Goal: Task Accomplishment & Management: Manage account settings

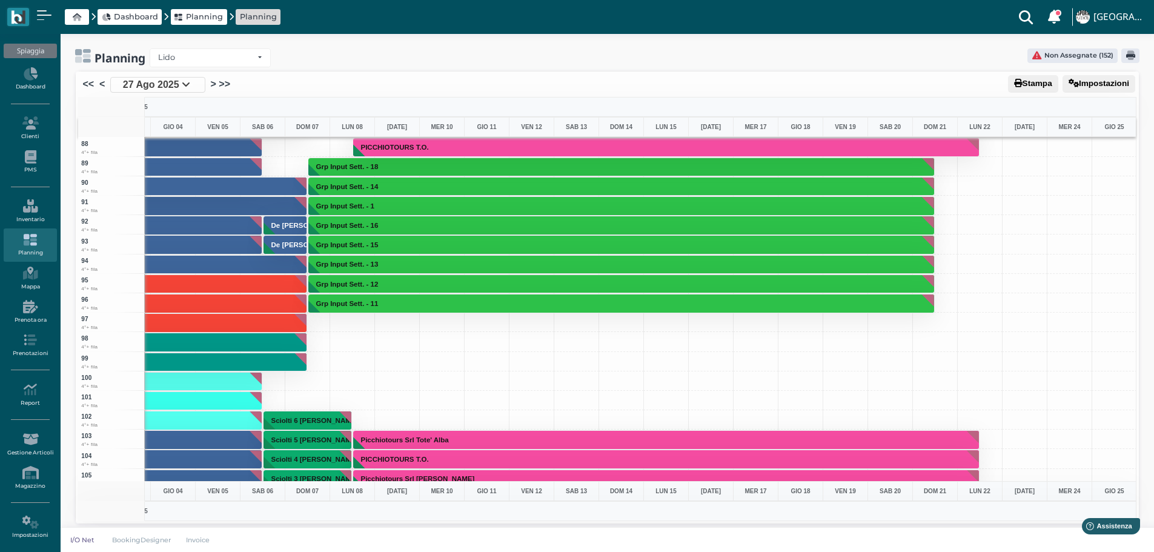
scroll to position [1635, 352]
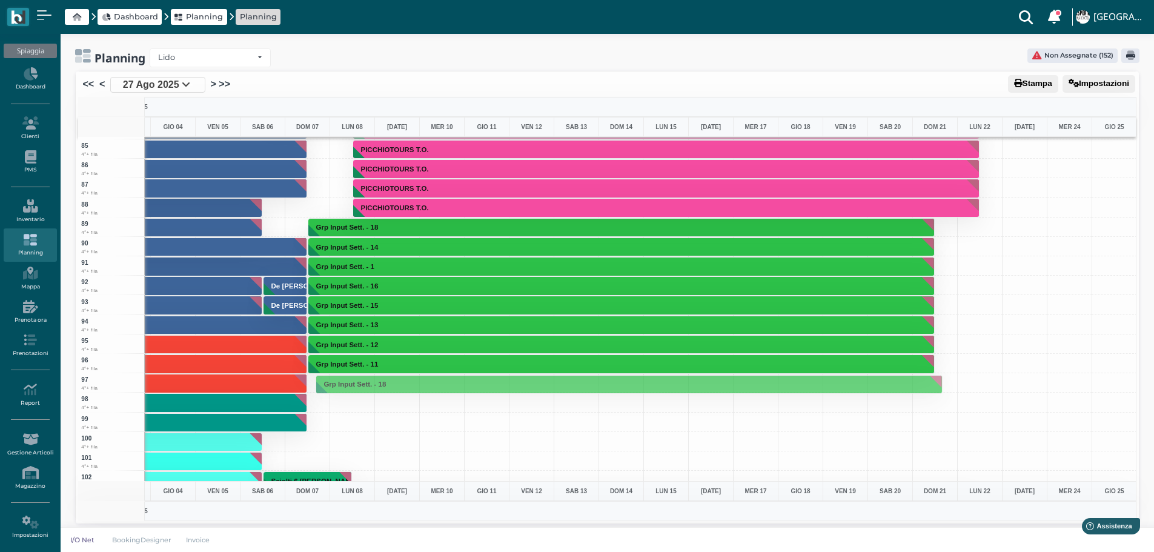
drag, startPoint x: 424, startPoint y: 224, endPoint x: 388, endPoint y: 381, distance: 161.1
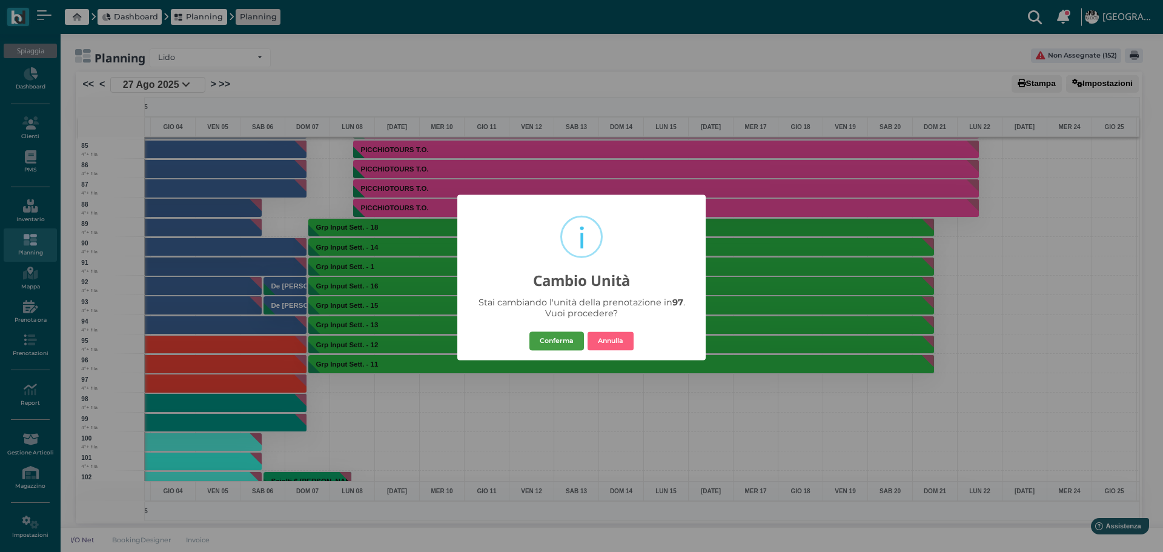
click at [565, 340] on button "Conferma" at bounding box center [556, 340] width 54 height 19
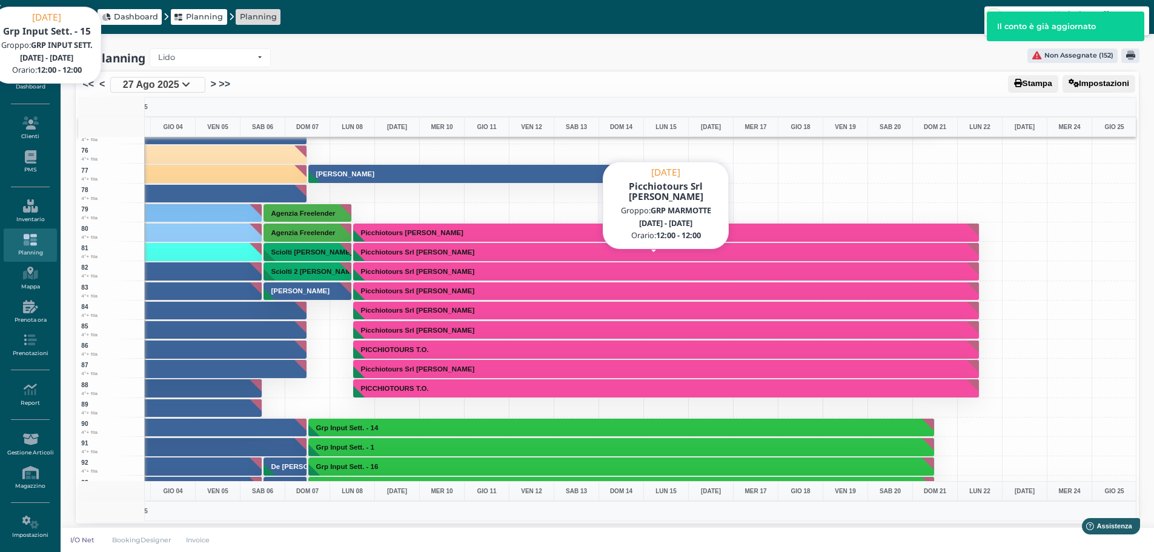
scroll to position [1453, 352]
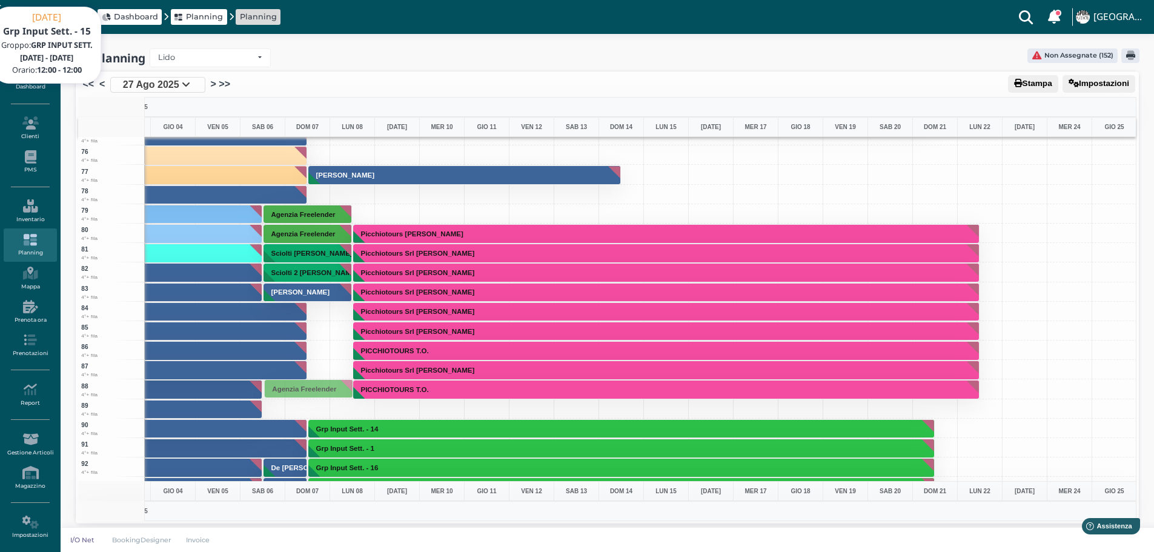
drag, startPoint x: 301, startPoint y: 210, endPoint x: 277, endPoint y: 384, distance: 176.1
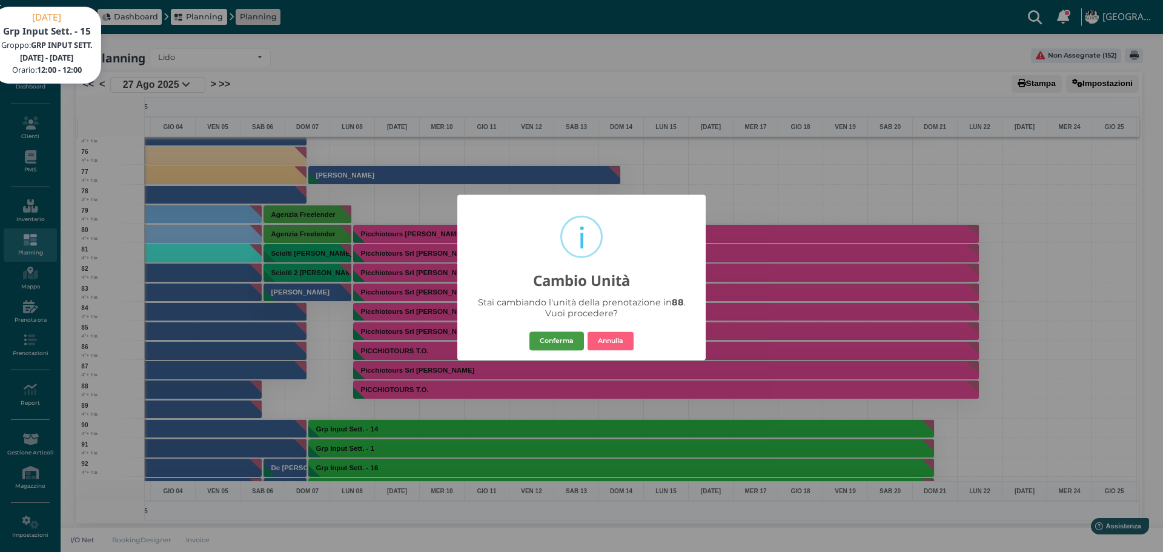
click at [559, 342] on button "Conferma" at bounding box center [556, 340] width 54 height 19
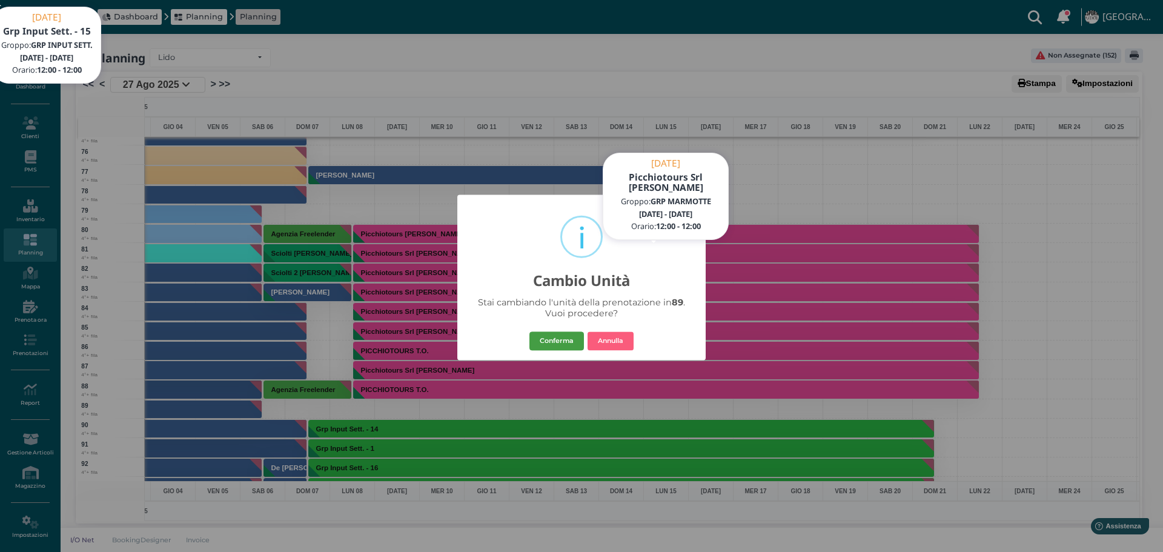
click at [552, 345] on button "Conferma" at bounding box center [556, 340] width 54 height 19
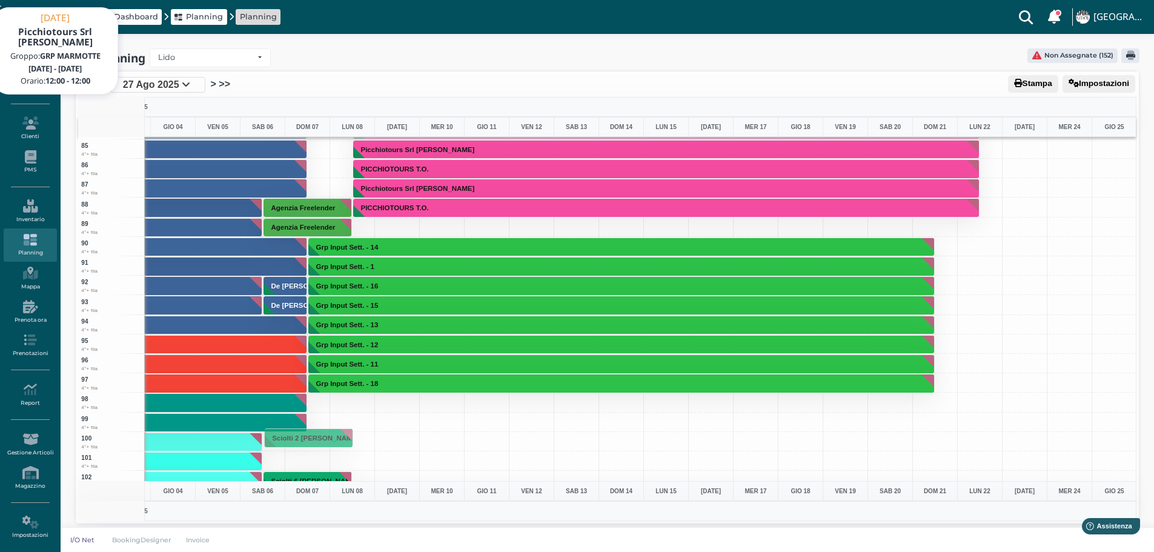
scroll to position [4, 0]
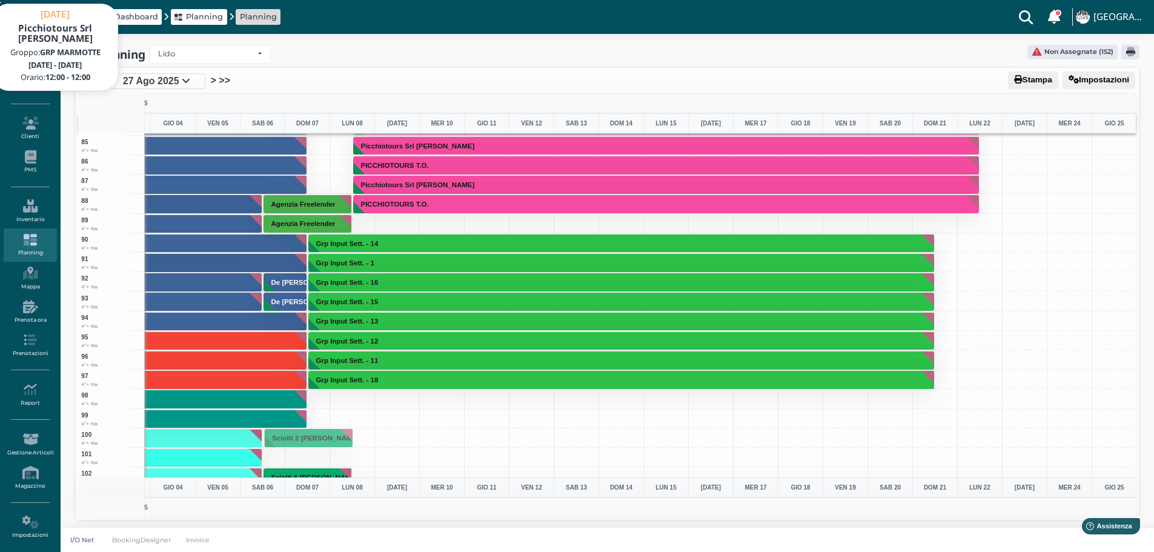
drag, startPoint x: 321, startPoint y: 145, endPoint x: 266, endPoint y: 492, distance: 351.3
click at [266, 492] on div "AGOSTO 2025 SETTEMBRE 2025 OTTOBRE 2025 MER 27 0:00 | 12:00 | 24:00 | GIO 28 0:…" at bounding box center [607, 305] width 1058 height 424
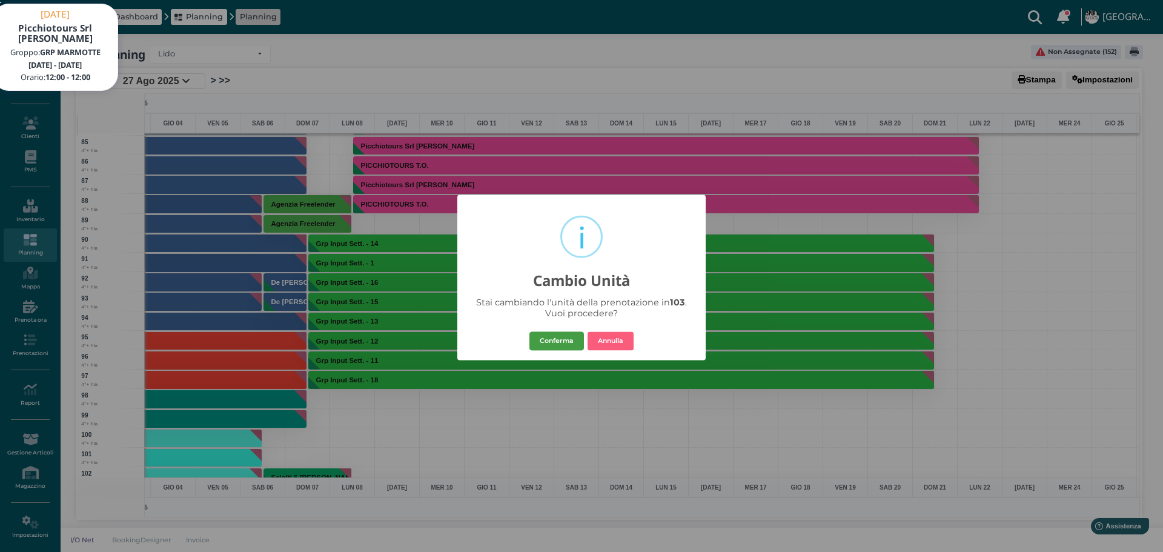
click at [546, 342] on button "Conferma" at bounding box center [556, 340] width 54 height 19
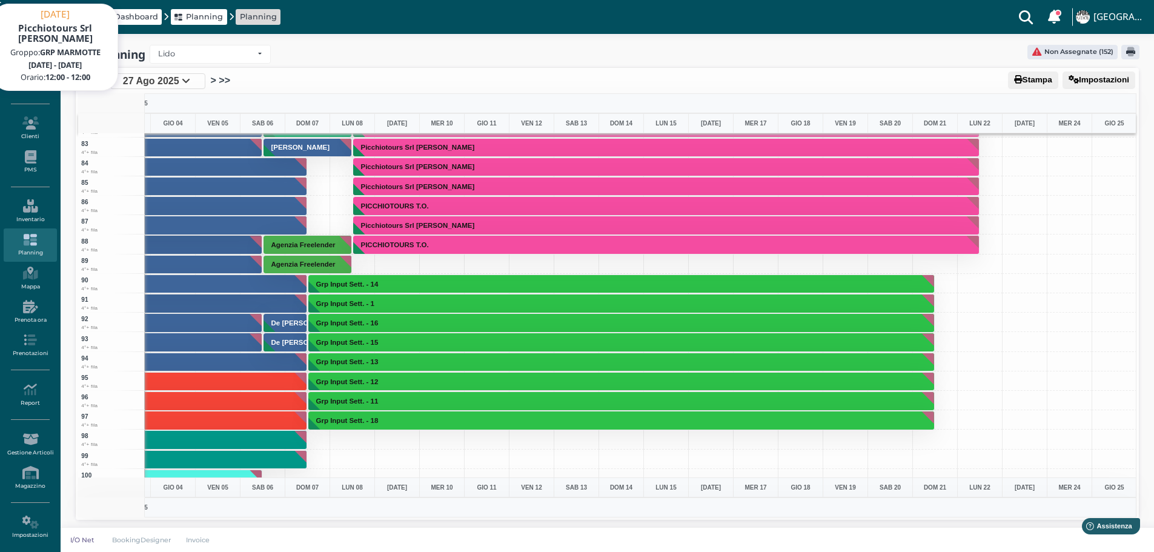
scroll to position [1453, 352]
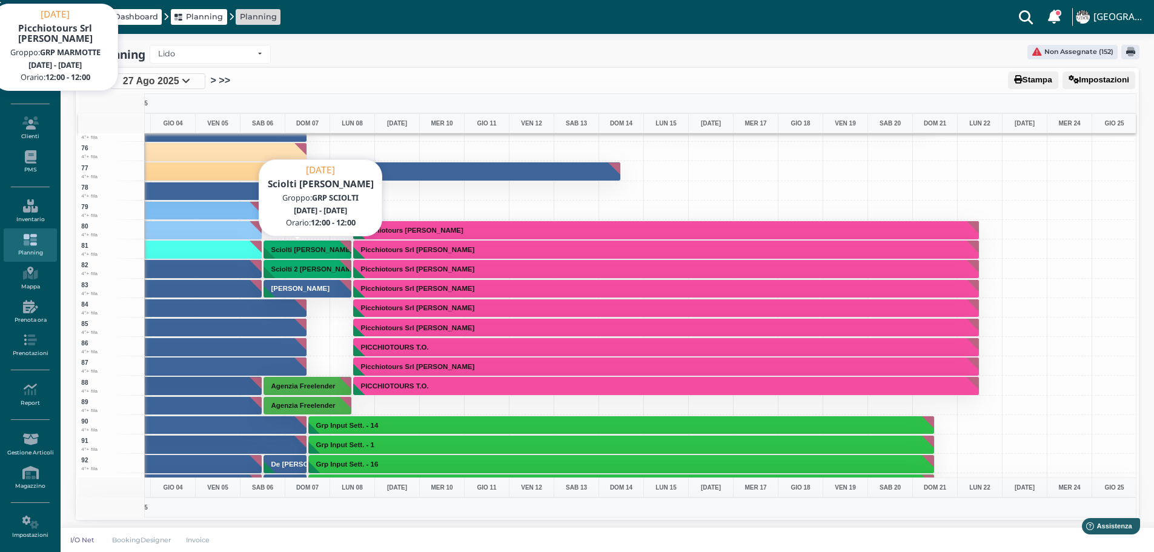
click at [326, 251] on button "Sciolti [PERSON_NAME]" at bounding box center [307, 249] width 89 height 19
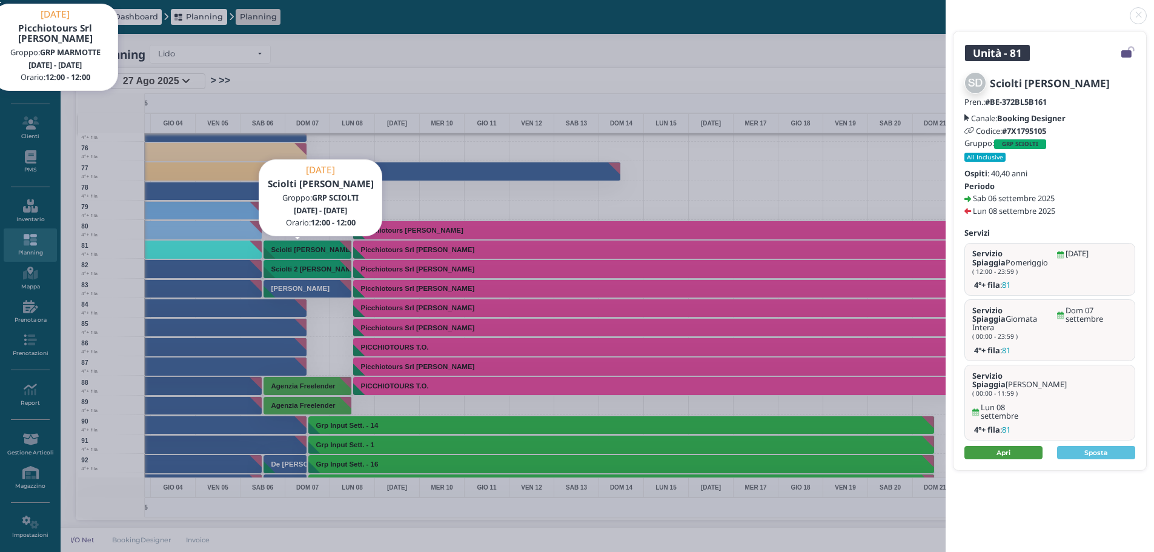
click at [1015, 446] on link "Apri" at bounding box center [1003, 452] width 78 height 13
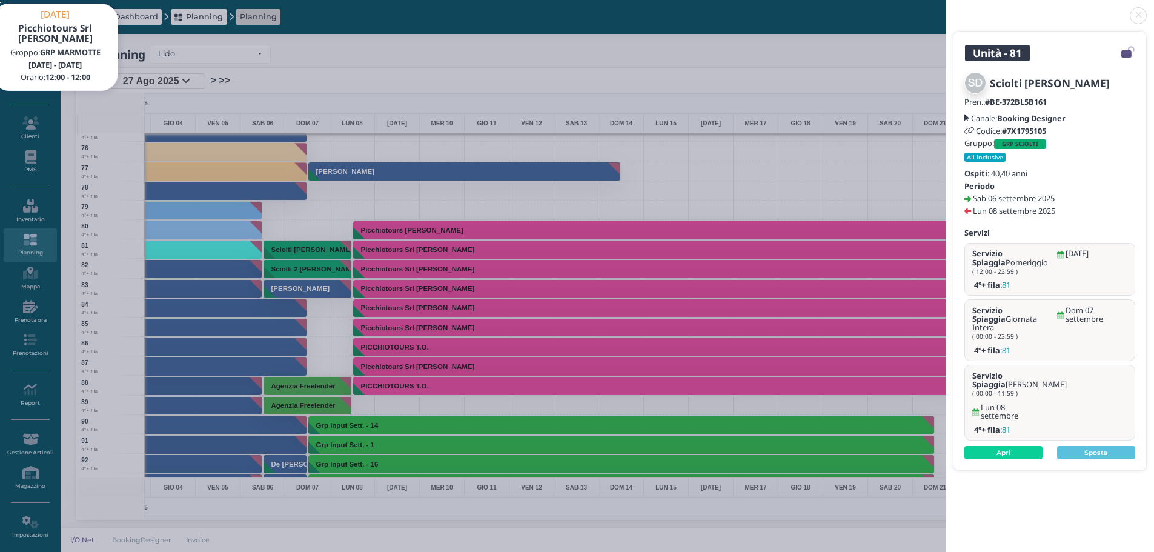
click at [945, 8] on link at bounding box center [945, 8] width 0 height 0
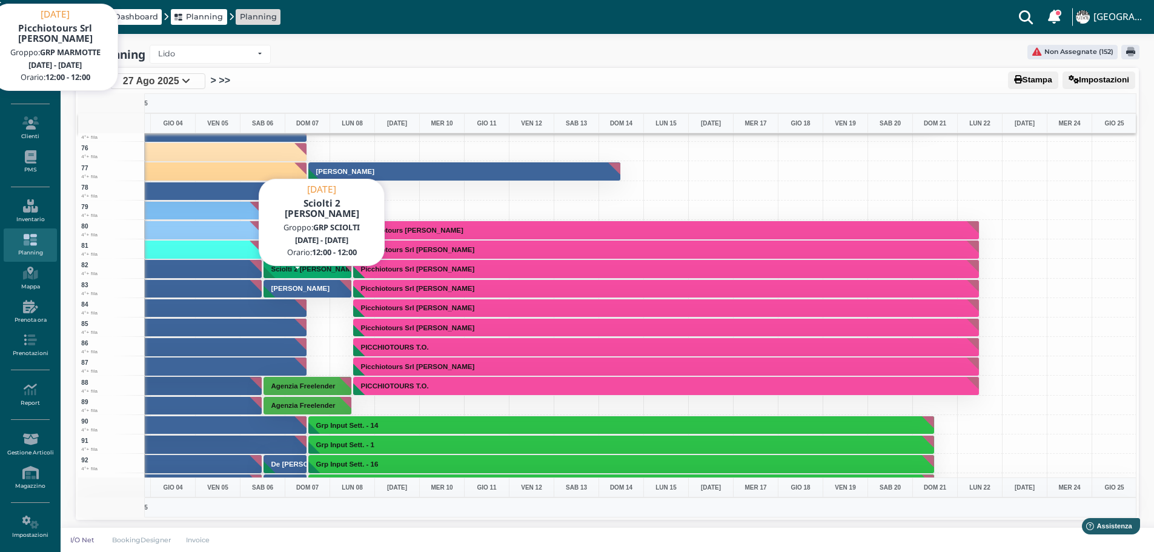
click at [305, 268] on h3 "Sciolti 2 [PERSON_NAME]" at bounding box center [314, 268] width 97 height 7
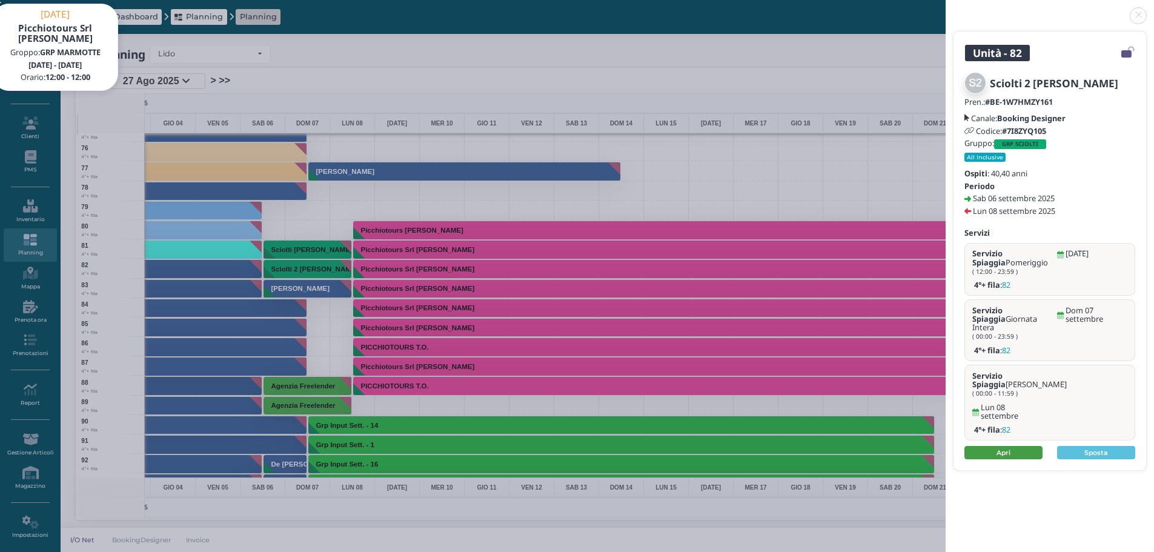
click at [1002, 446] on link "Apri" at bounding box center [1003, 452] width 78 height 13
click at [945, 8] on link at bounding box center [945, 8] width 0 height 0
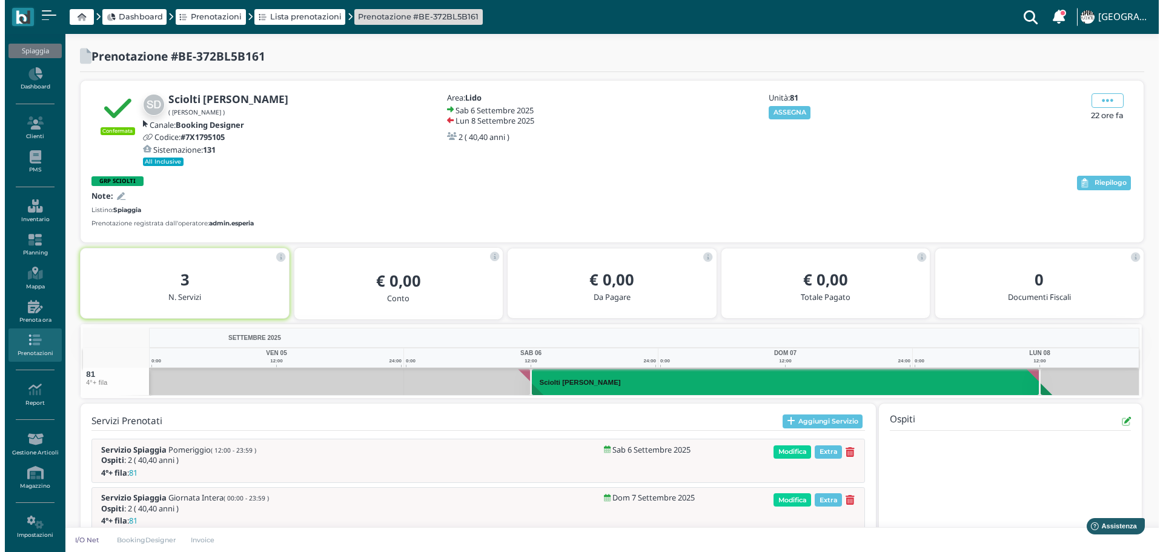
scroll to position [77, 0]
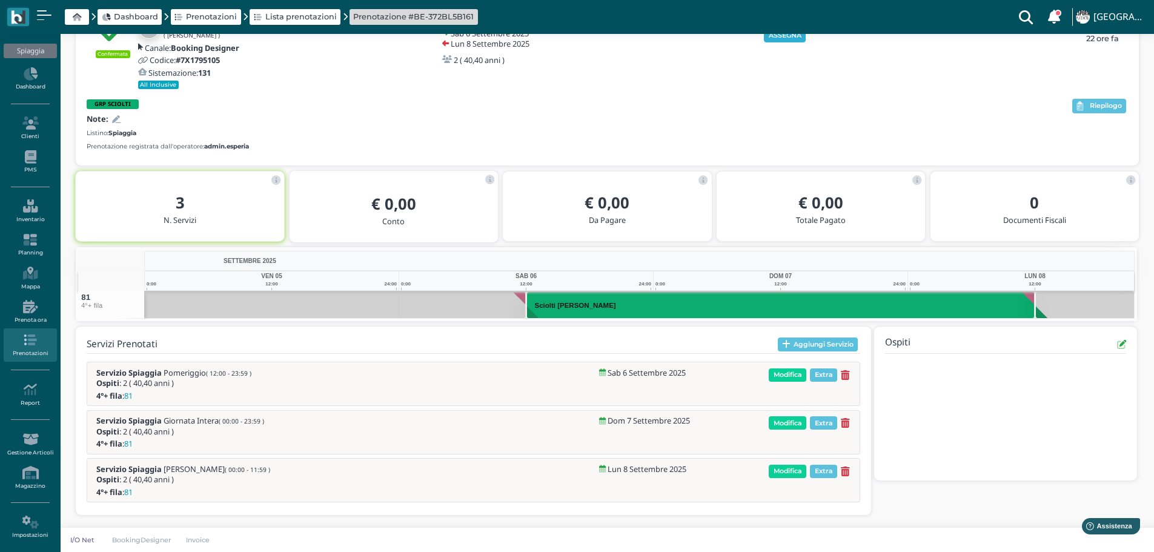
click at [787, 37] on button "ASSEGNA" at bounding box center [785, 35] width 42 height 13
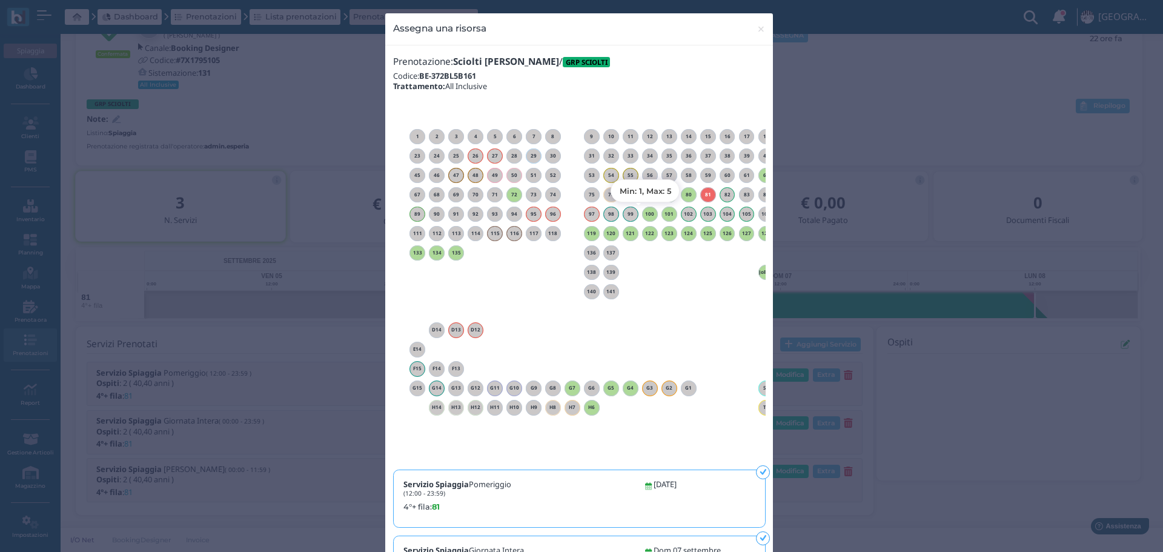
click at [647, 216] on h6 "100" at bounding box center [650, 213] width 16 height 5
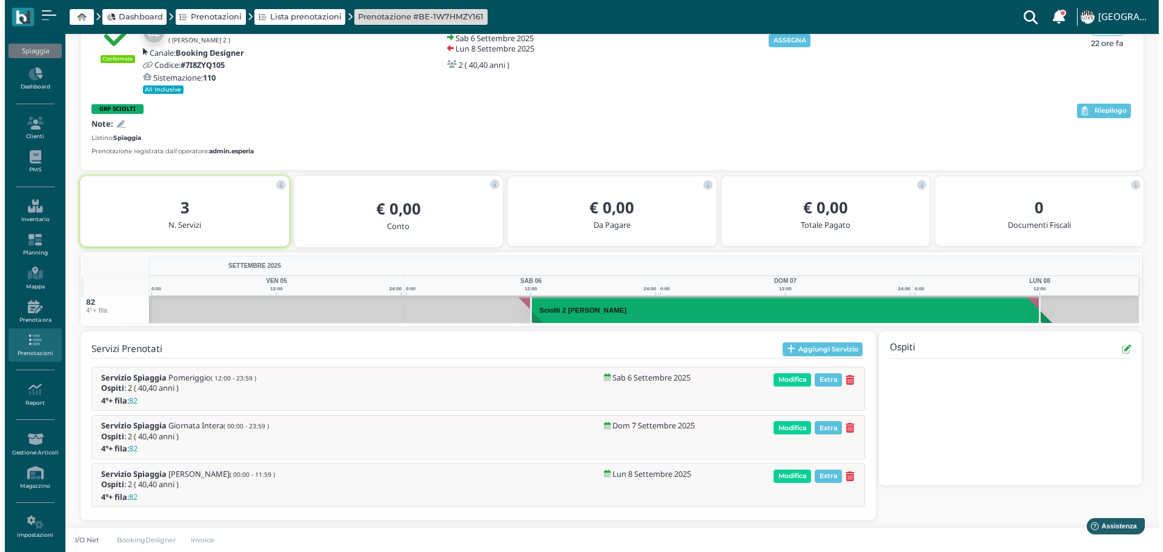
scroll to position [77, 0]
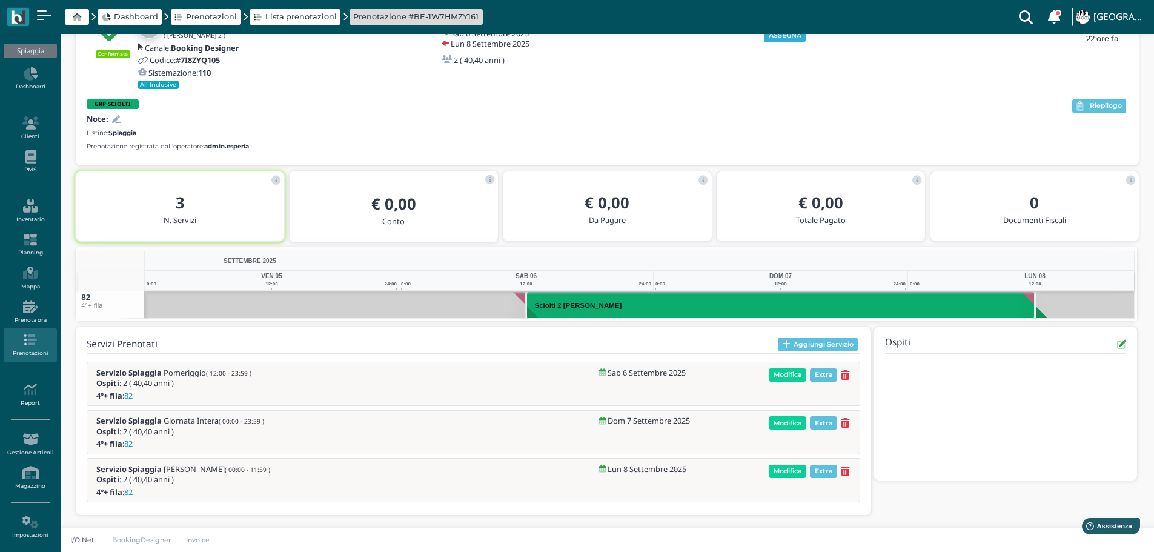
click at [794, 35] on button "ASSEGNA" at bounding box center [785, 35] width 42 height 13
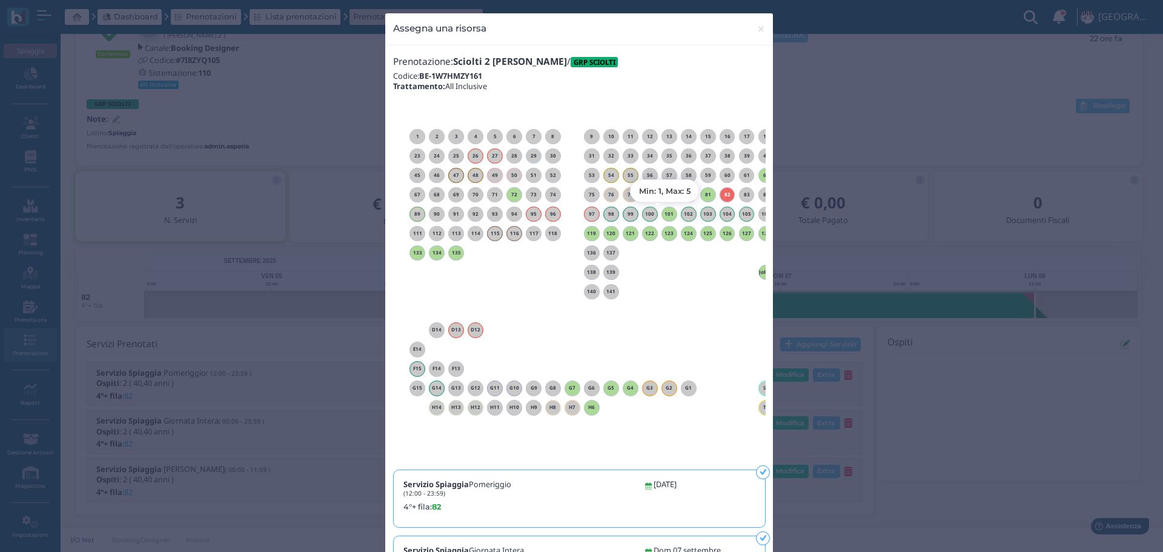
click at [665, 216] on h6 "101" at bounding box center [669, 213] width 16 height 5
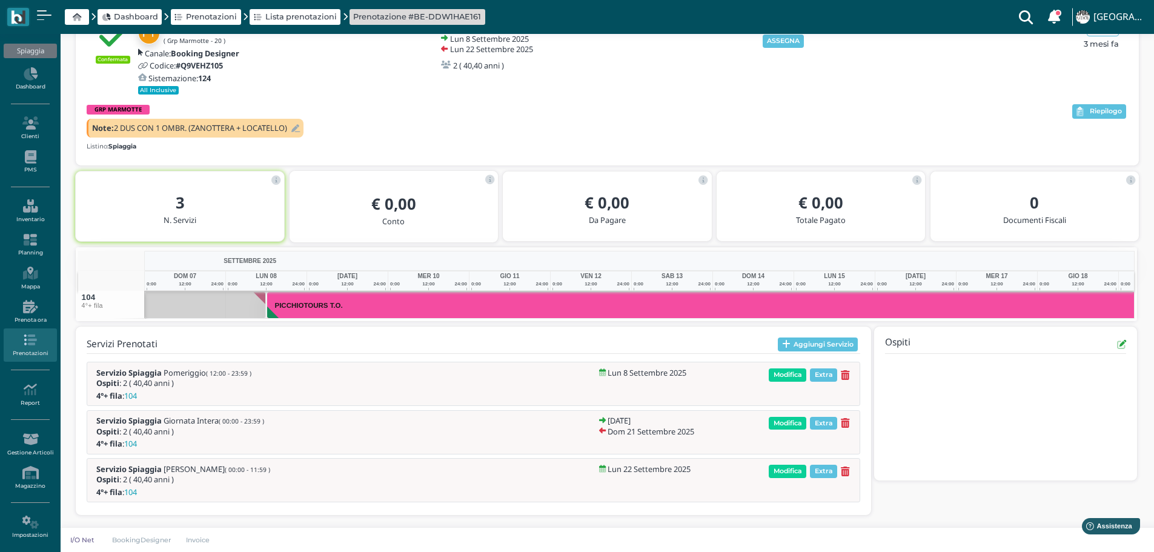
scroll to position [0, 189]
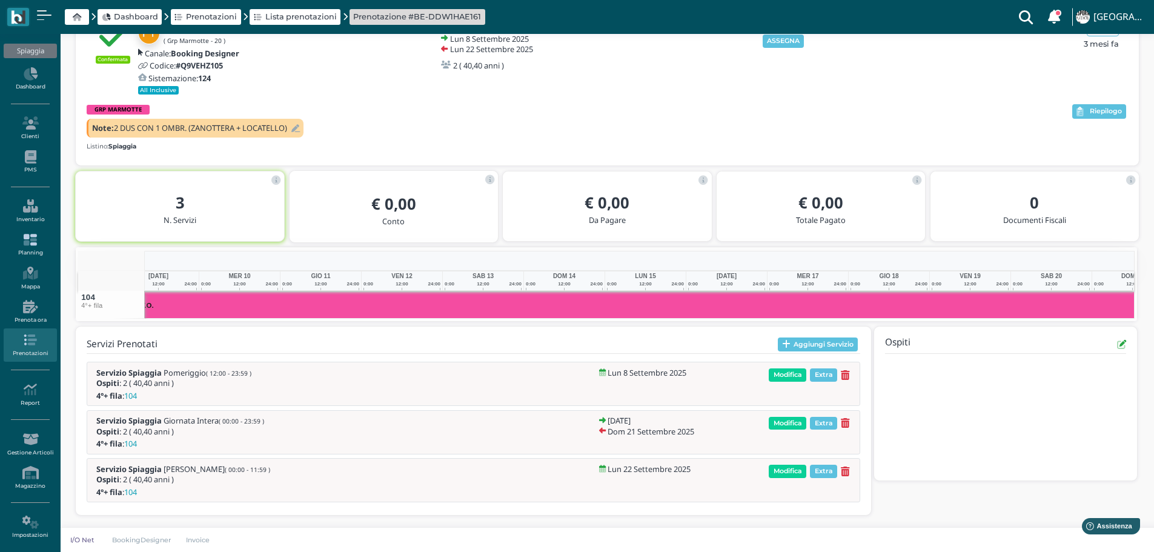
click at [25, 245] on icon at bounding box center [30, 239] width 53 height 13
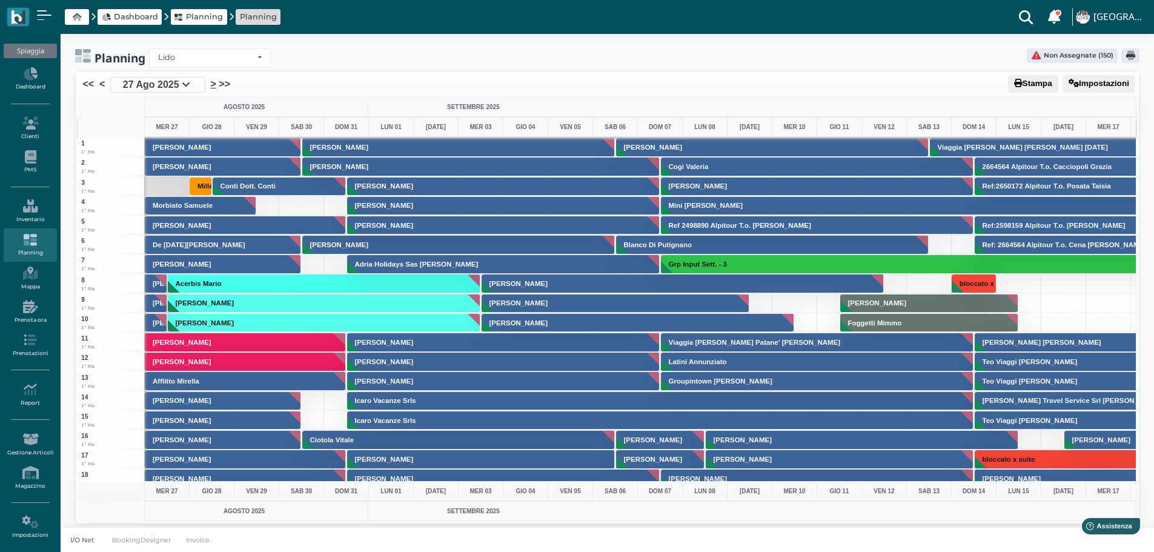
click at [213, 84] on link ">" at bounding box center [213, 84] width 5 height 15
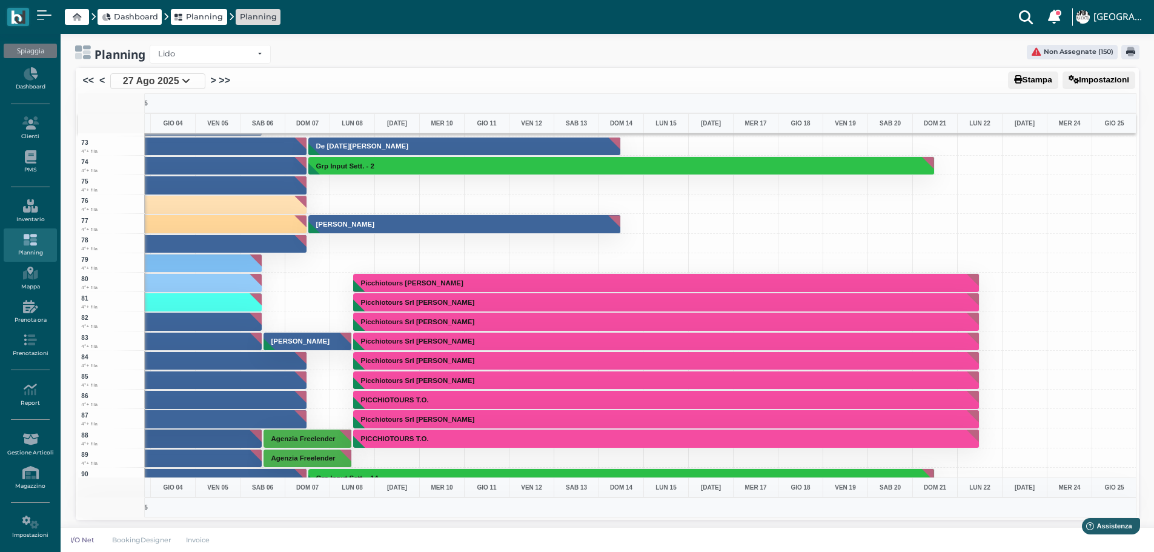
scroll to position [1393, 352]
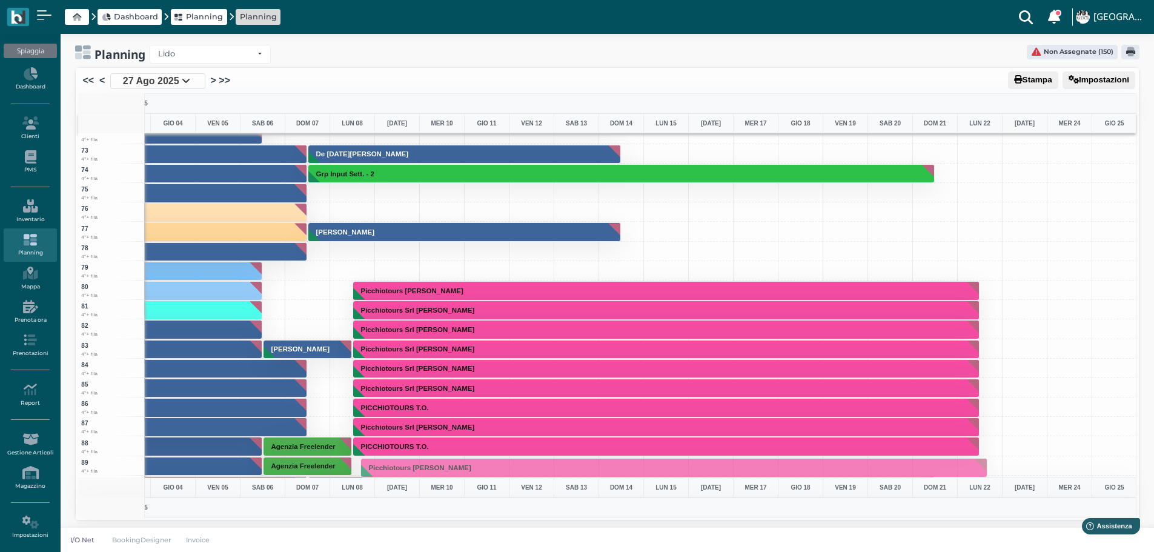
drag, startPoint x: 483, startPoint y: 286, endPoint x: 457, endPoint y: 463, distance: 178.7
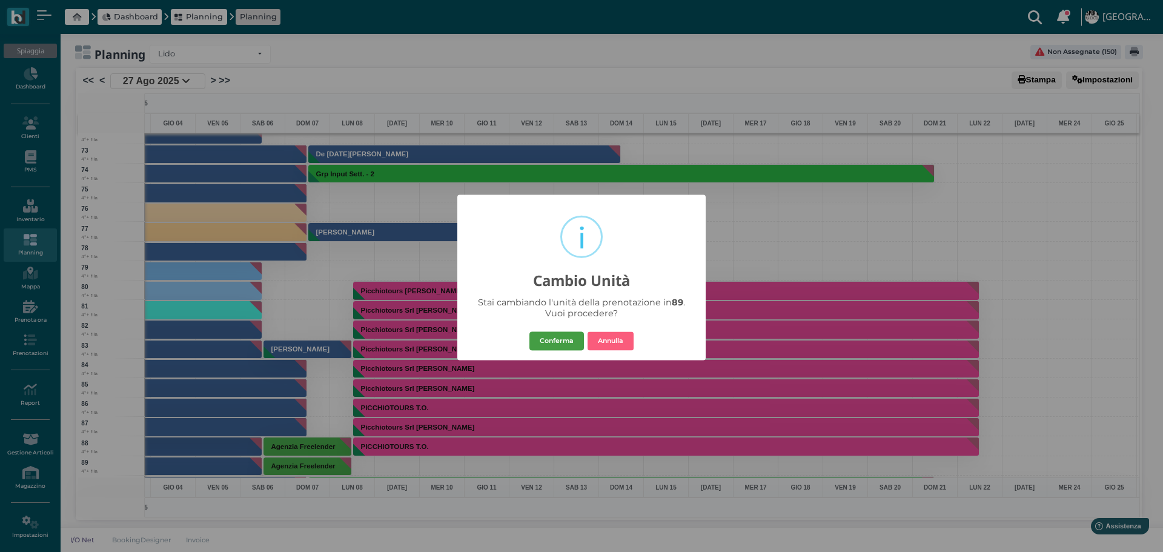
click at [546, 339] on button "Conferma" at bounding box center [556, 340] width 54 height 19
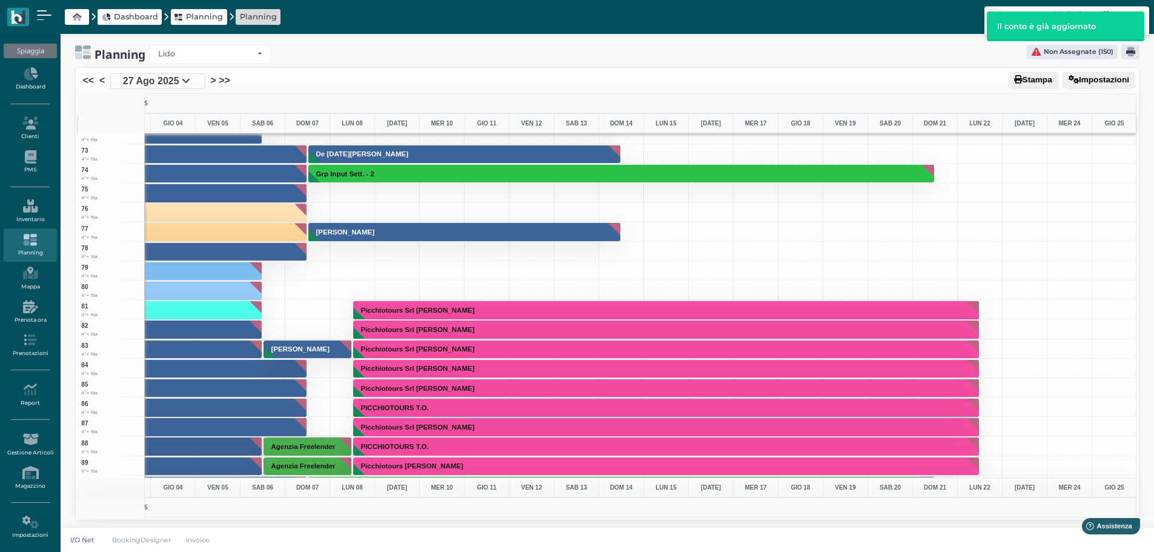
scroll to position [1635, 352]
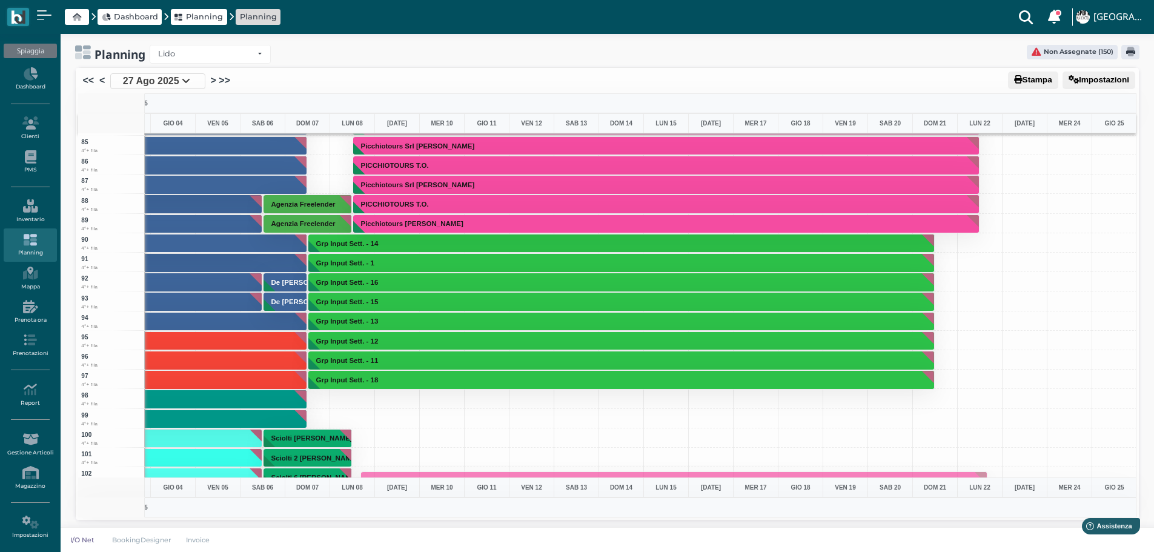
drag, startPoint x: 460, startPoint y: 221, endPoint x: 431, endPoint y: 478, distance: 258.3
click at [431, 478] on div "AGOSTO 2025 SETTEMBRE 2025 OTTOBRE 2025 MER 27 0:00 | 12:00 | 24:00 | GIO 28 0:…" at bounding box center [607, 305] width 1058 height 424
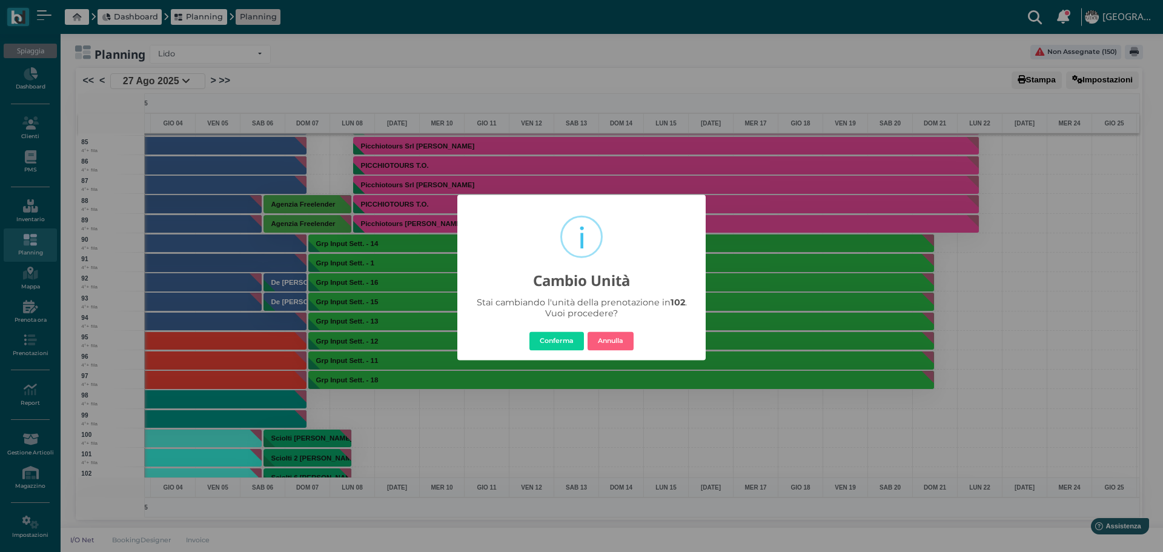
drag, startPoint x: 563, startPoint y: 336, endPoint x: 583, endPoint y: 337, distance: 20.6
click at [564, 337] on button "Conferma" at bounding box center [556, 340] width 54 height 19
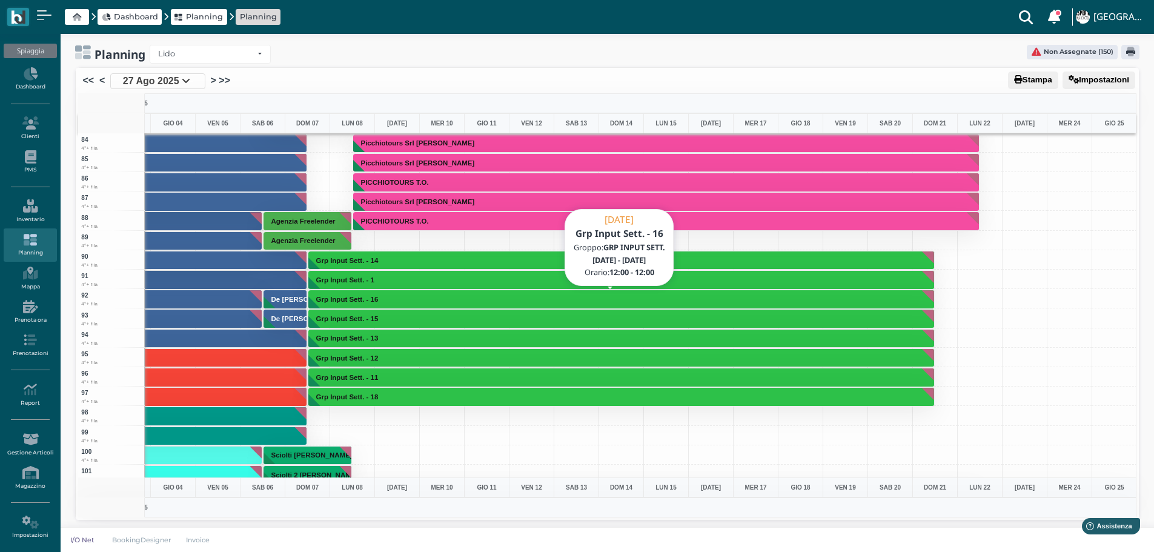
scroll to position [1695, 352]
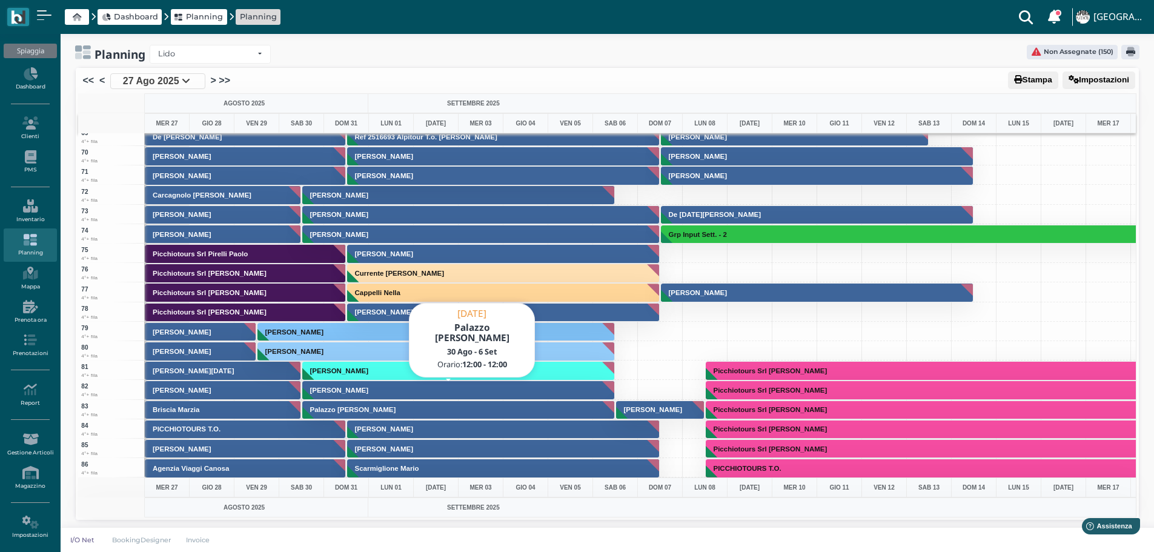
scroll to position [1756, 0]
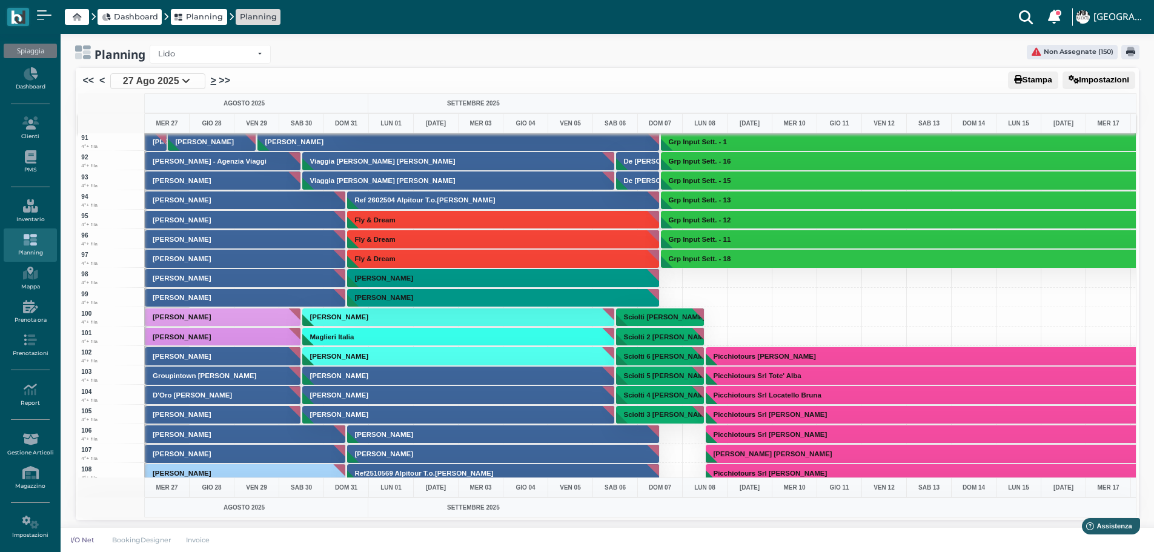
click at [213, 80] on link ">" at bounding box center [213, 80] width 5 height 15
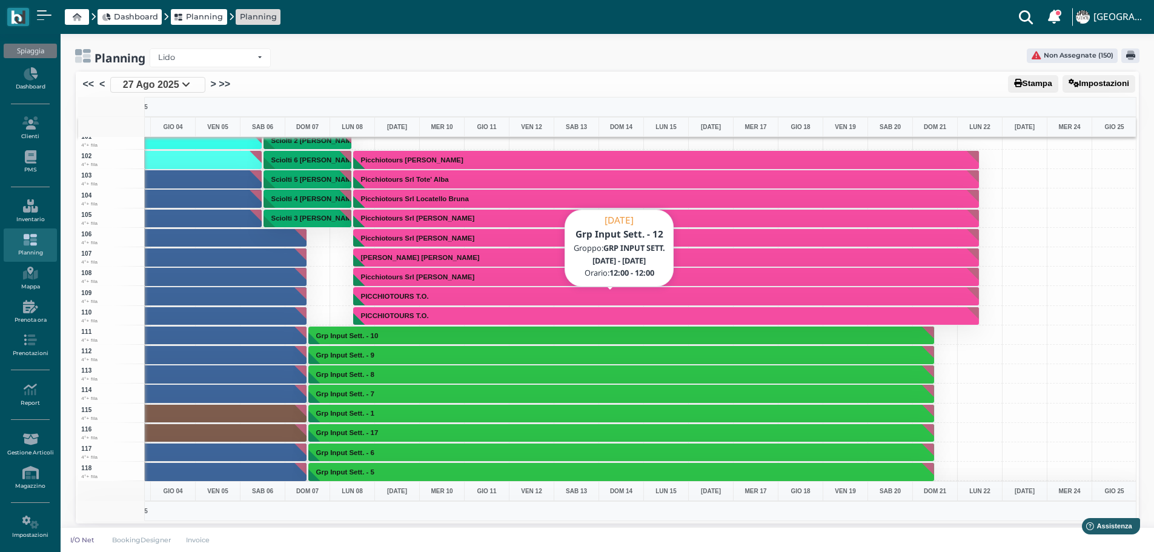
scroll to position [1998, 352]
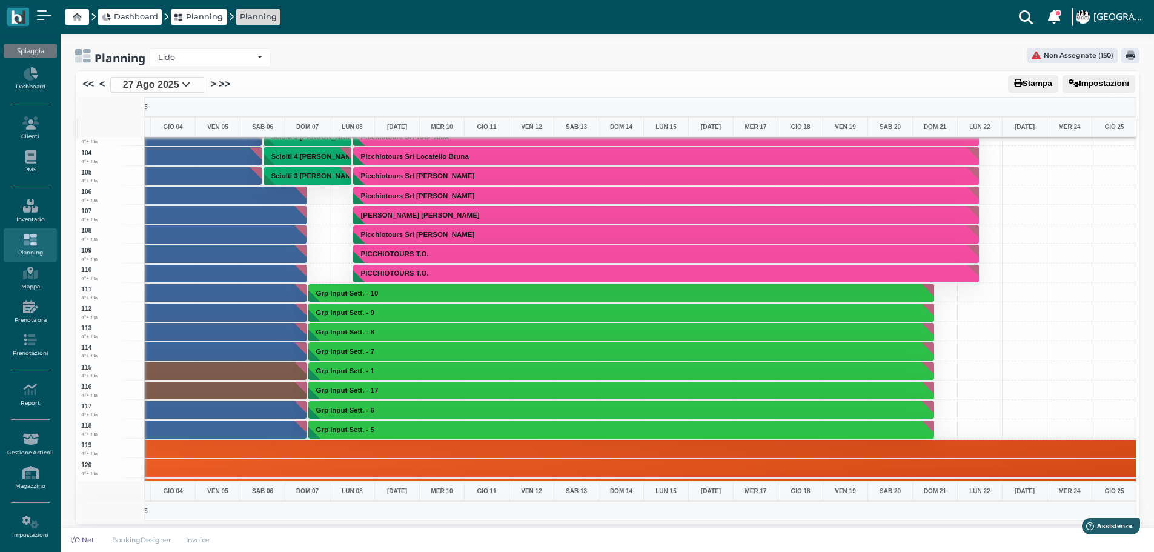
click at [1044, 251] on div at bounding box center [1024, 252] width 45 height 19
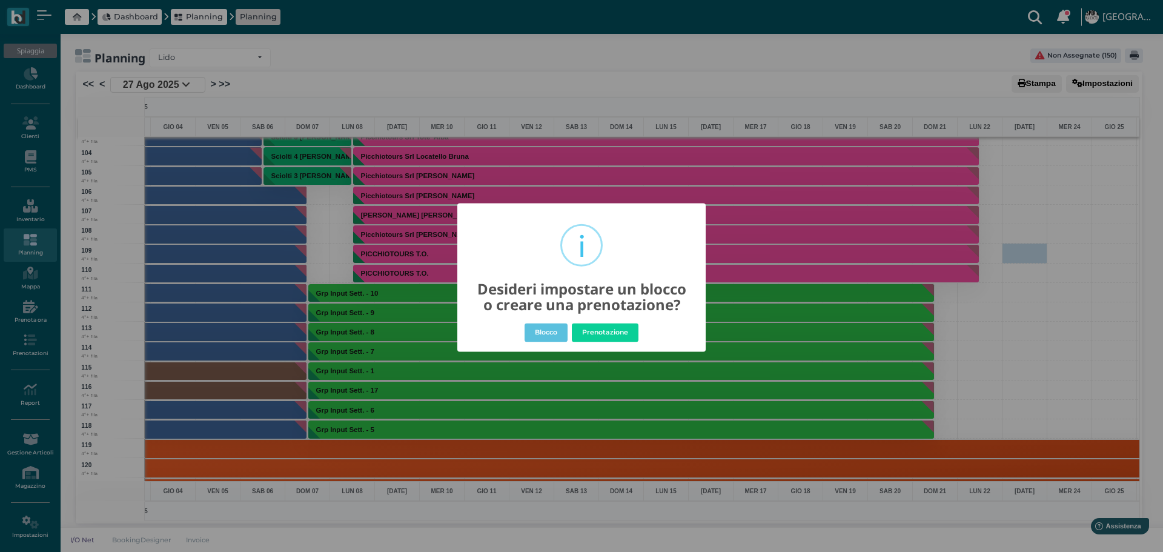
click at [1061, 266] on div "× i Desideri impostare un blocco o creare una prenotazione? Blocco No Prenotazi…" at bounding box center [581, 276] width 1163 height 552
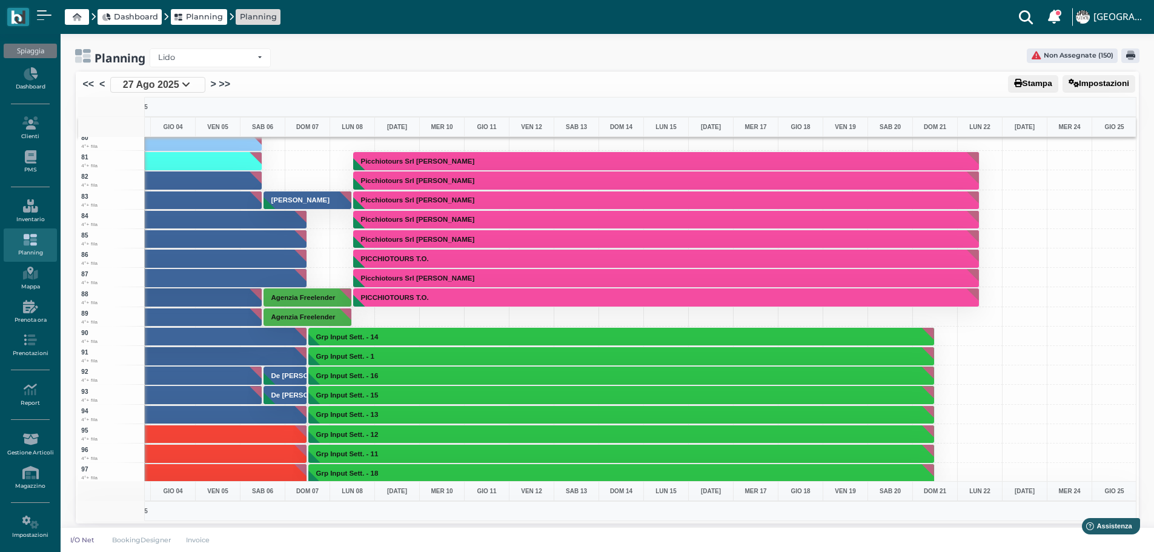
scroll to position [1272, 352]
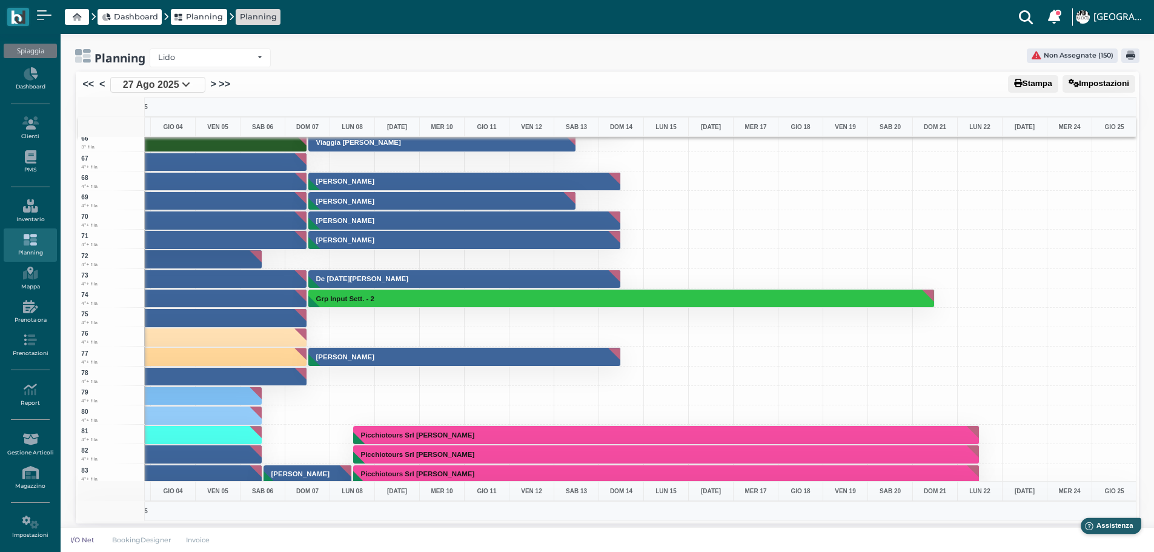
click at [1146, 535] on div "Help Assistenza" at bounding box center [1121, 528] width 76 height 21
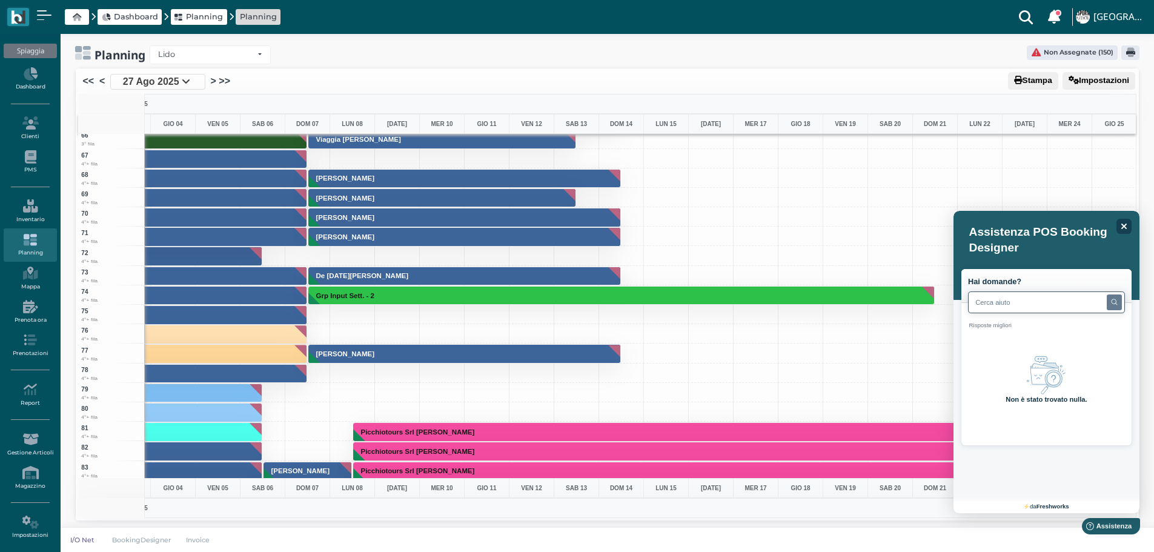
scroll to position [4, 0]
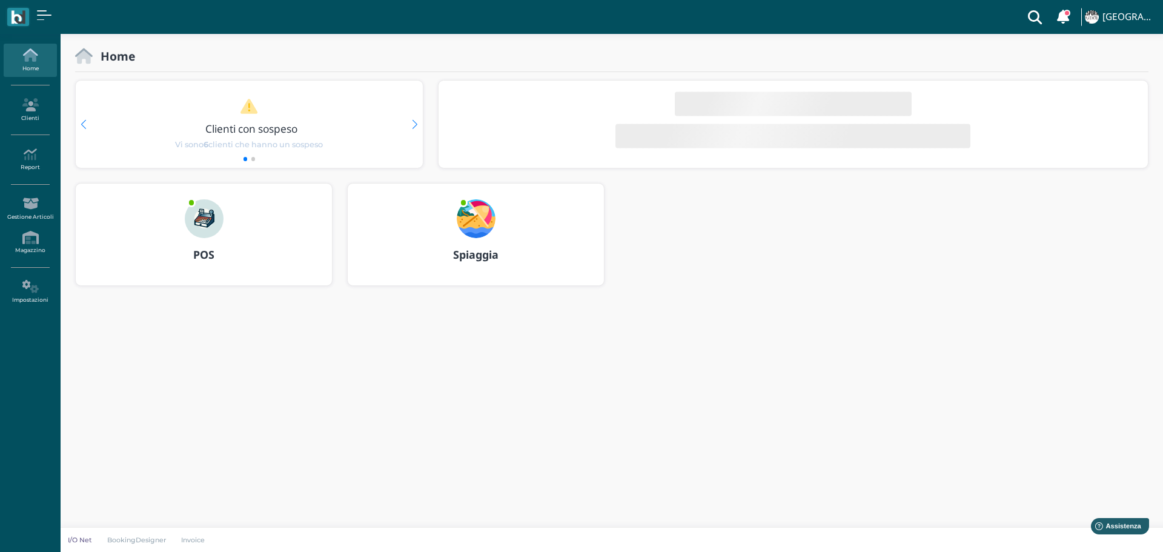
click at [475, 219] on img at bounding box center [476, 218] width 39 height 39
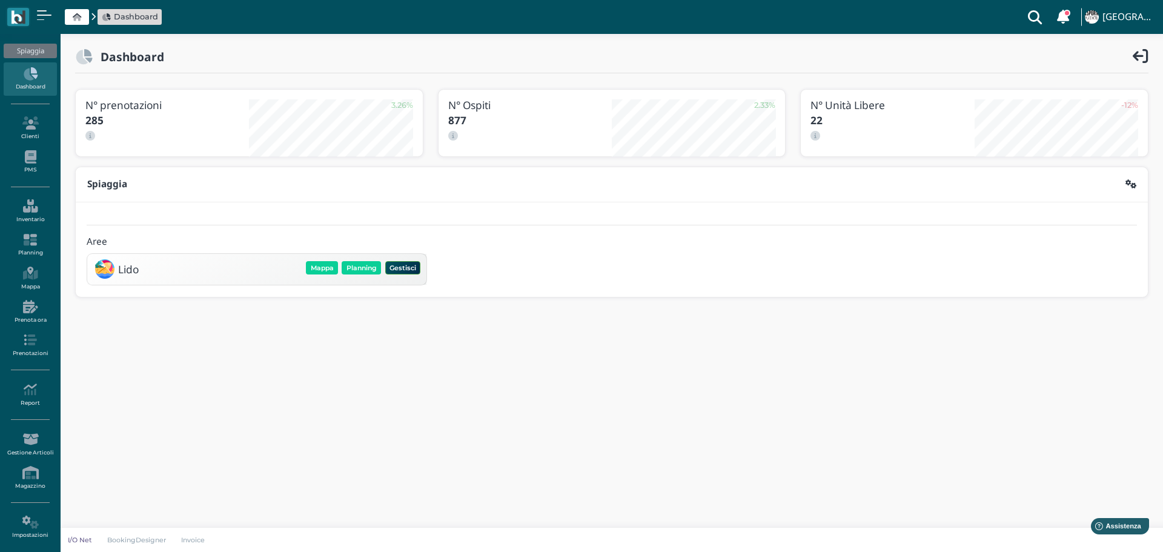
drag, startPoint x: 360, startPoint y: 257, endPoint x: 397, endPoint y: 266, distance: 38.2
click at [360, 257] on div "Lido [GEOGRAPHIC_DATA] Planning Gestisci Elimina" at bounding box center [256, 269] width 339 height 31
drag, startPoint x: 358, startPoint y: 264, endPoint x: 423, endPoint y: 289, distance: 70.0
click at [357, 265] on button "Planning" at bounding box center [361, 267] width 39 height 13
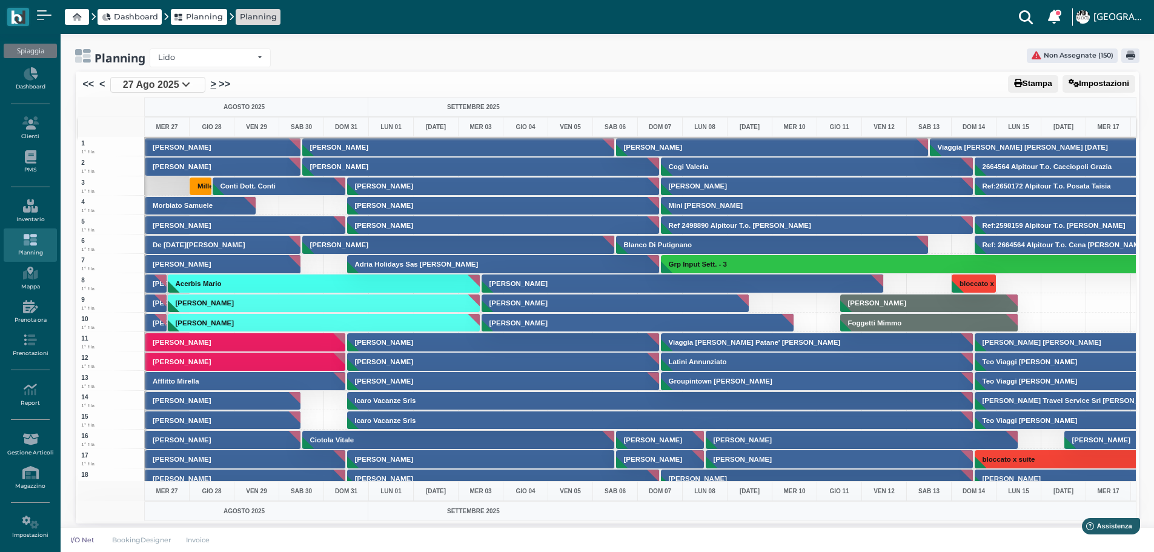
click at [214, 86] on link ">" at bounding box center [213, 84] width 5 height 15
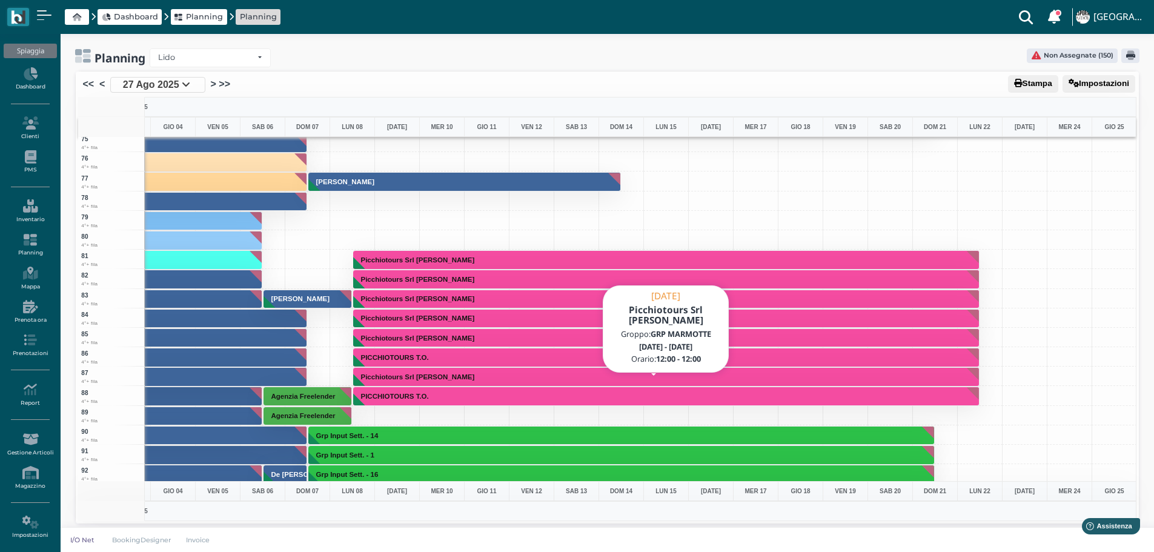
scroll to position [1272, 352]
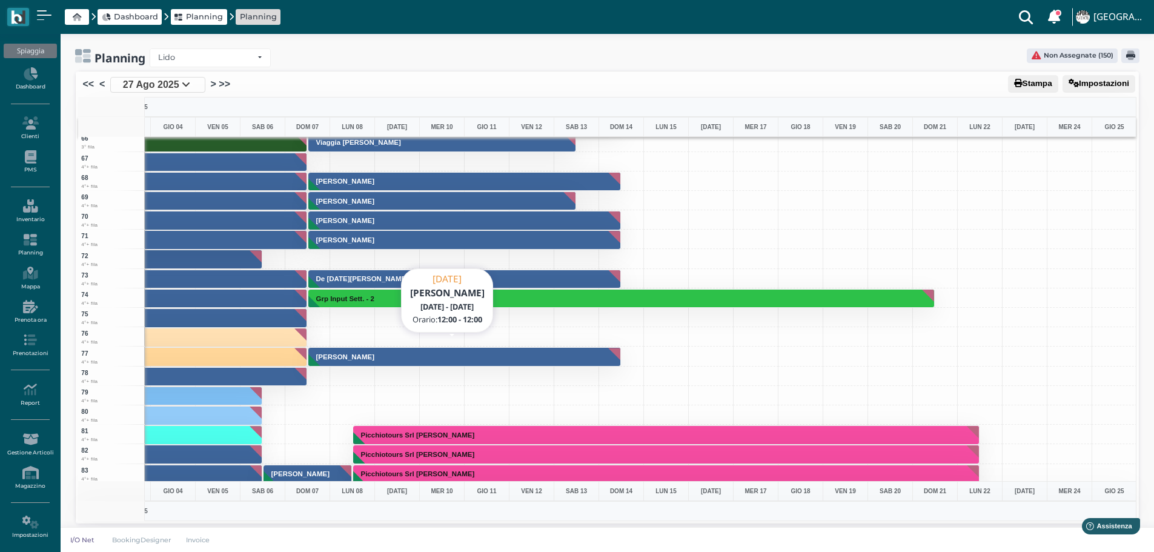
click at [432, 358] on button "Milleura T.o. Damato Sabino" at bounding box center [464, 356] width 313 height 19
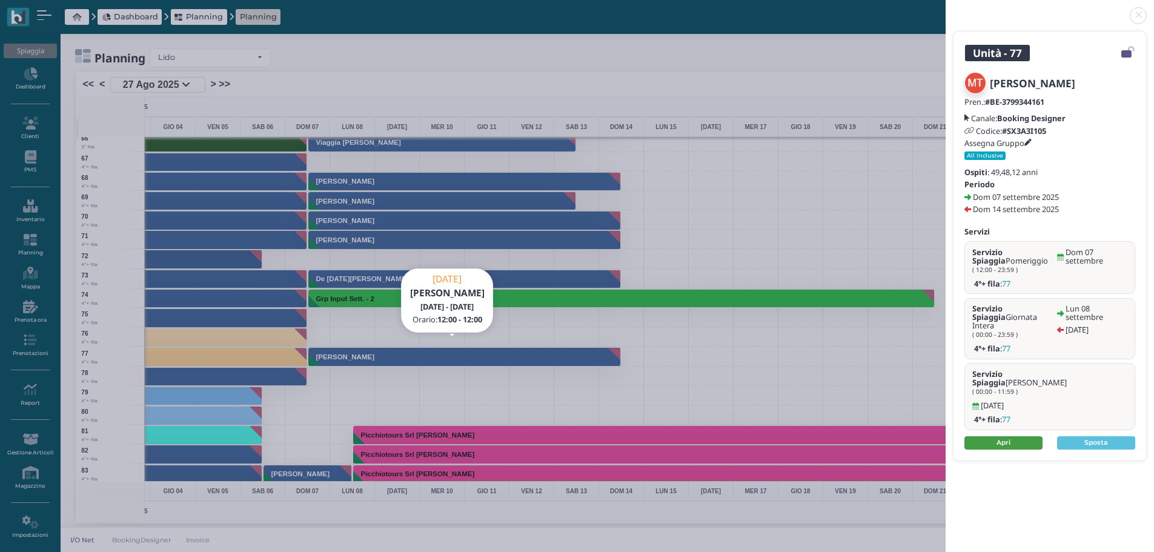
click at [1013, 436] on link "Apri" at bounding box center [1003, 442] width 78 height 13
drag, startPoint x: 1143, startPoint y: 14, endPoint x: 1112, endPoint y: 9, distance: 30.7
click at [945, 8] on link at bounding box center [945, 8] width 0 height 0
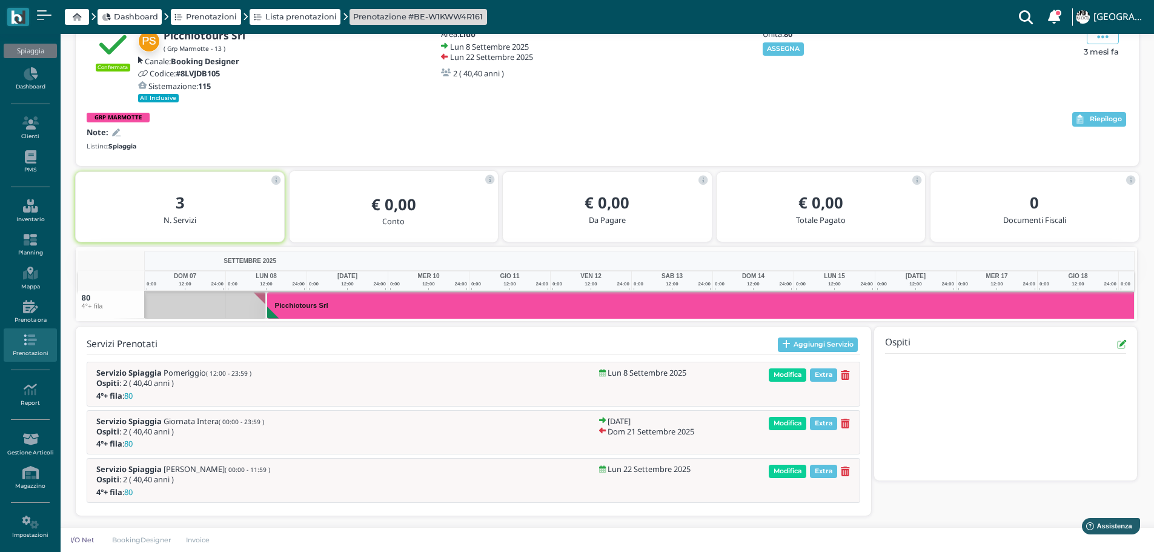
scroll to position [0, 189]
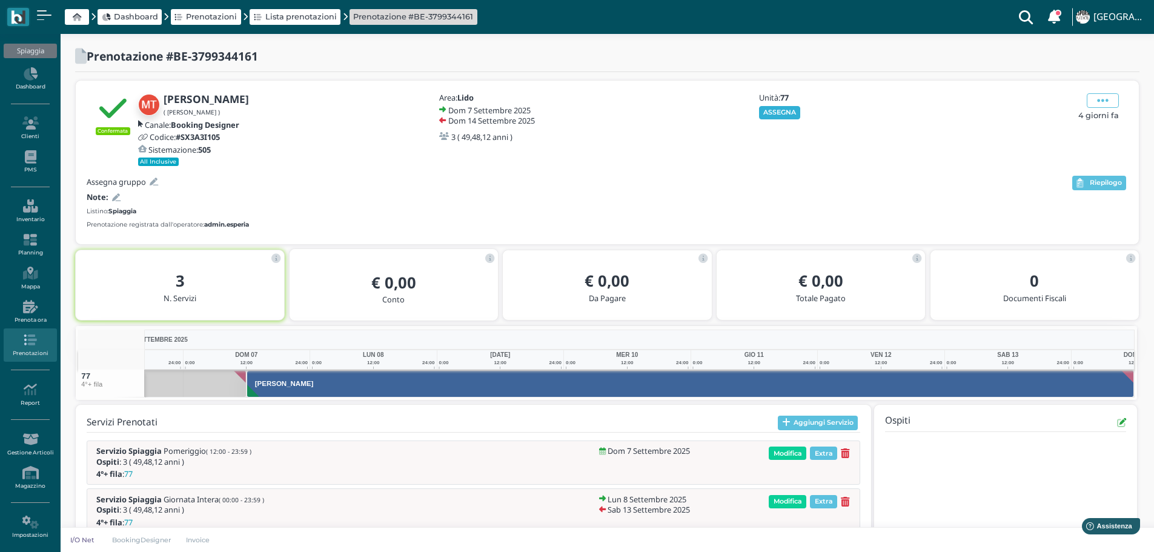
click at [788, 114] on button "ASSEGNA" at bounding box center [780, 112] width 42 height 13
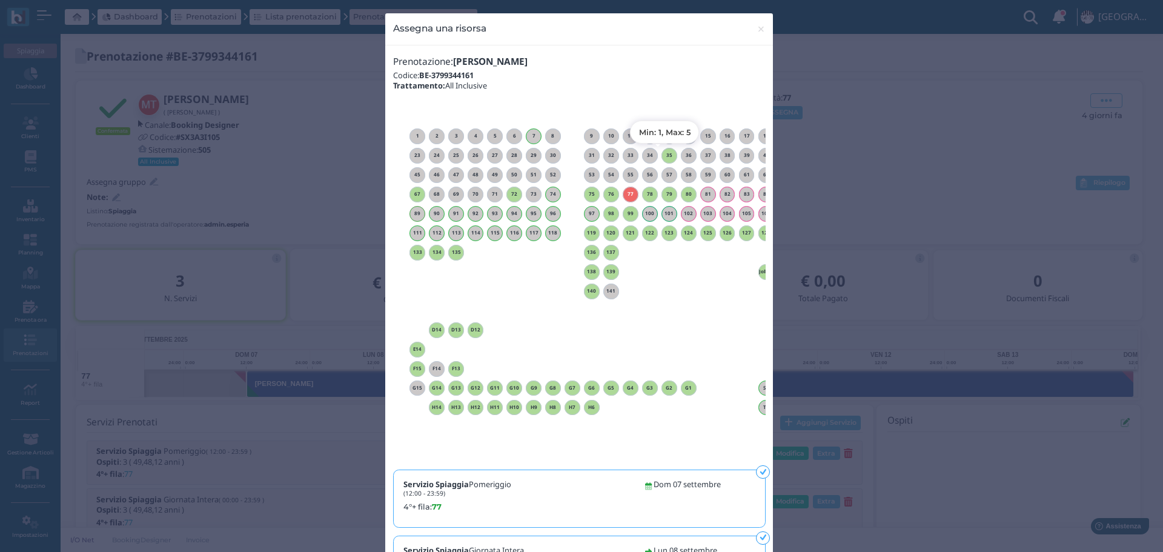
click at [665, 154] on h6 "35" at bounding box center [669, 155] width 16 height 5
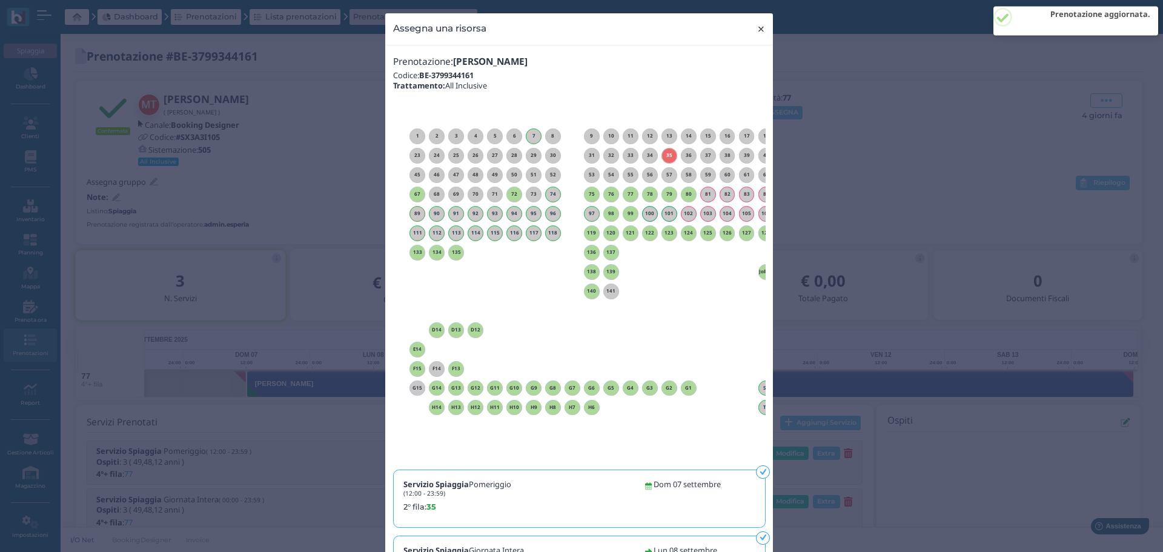
click at [758, 28] on span "×" at bounding box center [760, 29] width 9 height 16
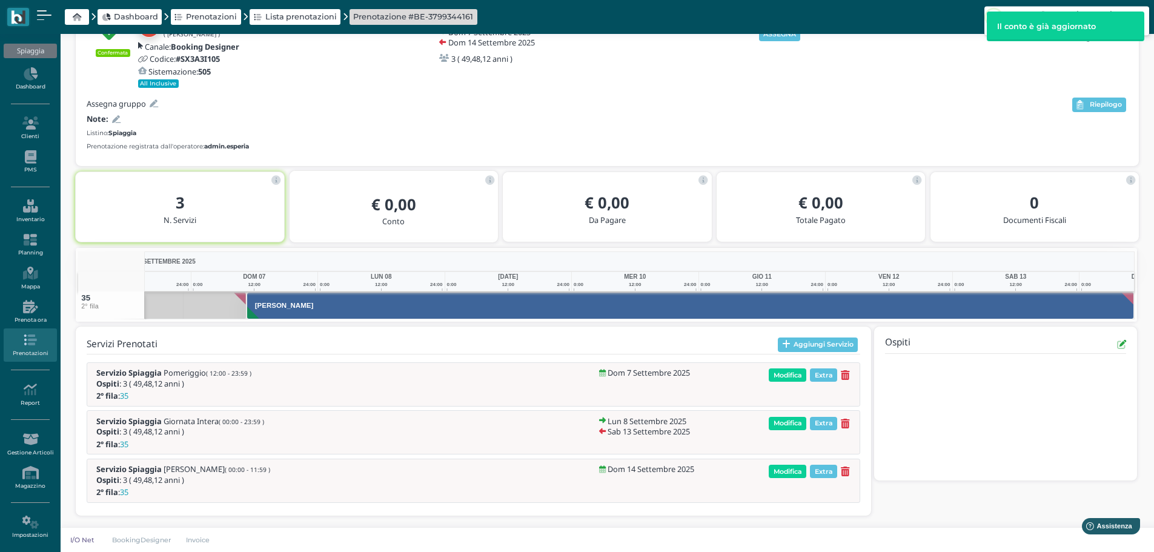
scroll to position [0, 88]
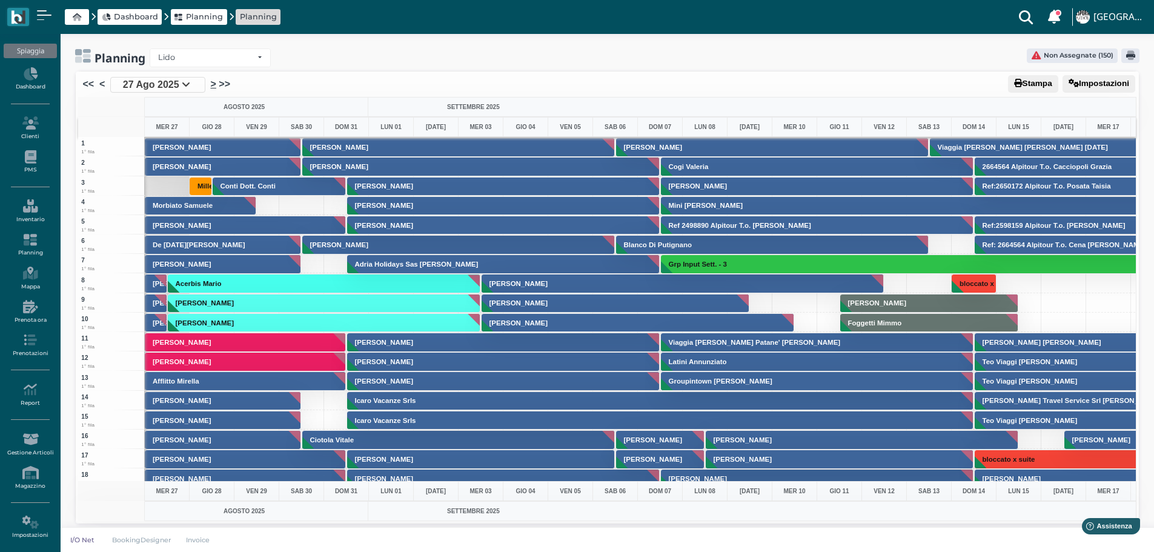
click at [211, 86] on link ">" at bounding box center [213, 84] width 5 height 15
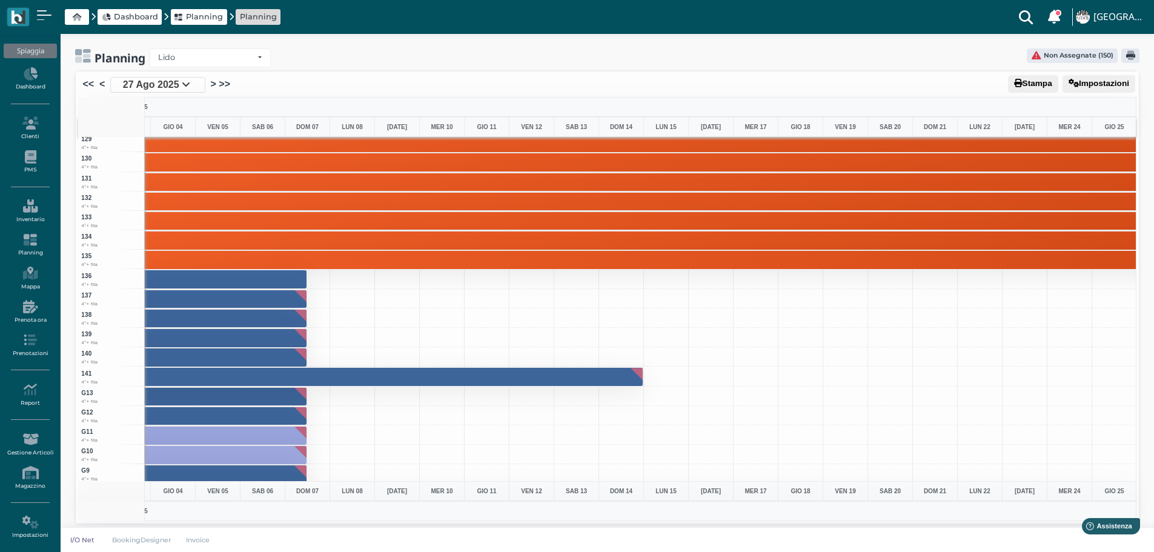
scroll to position [2472, 352]
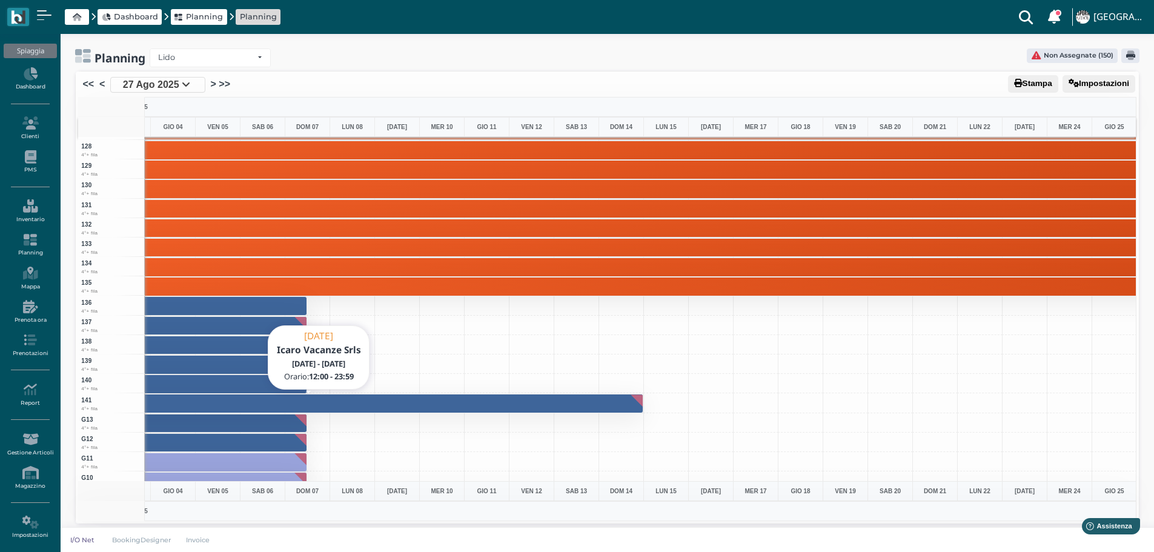
click at [406, 398] on button "Icaro Vacanze Srls" at bounding box center [319, 403] width 649 height 19
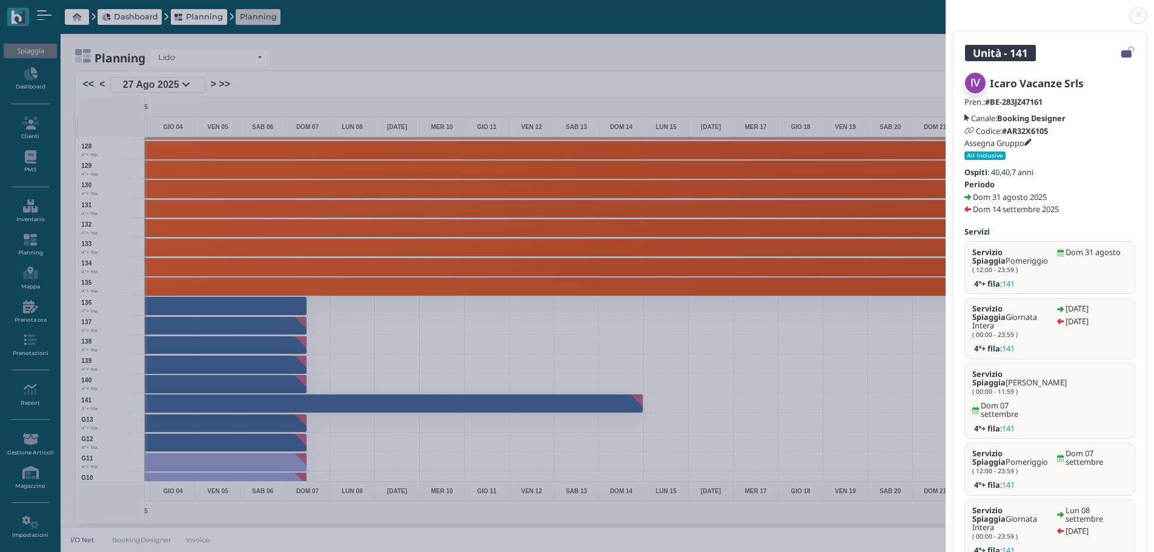
click at [945, 8] on link at bounding box center [945, 8] width 0 height 0
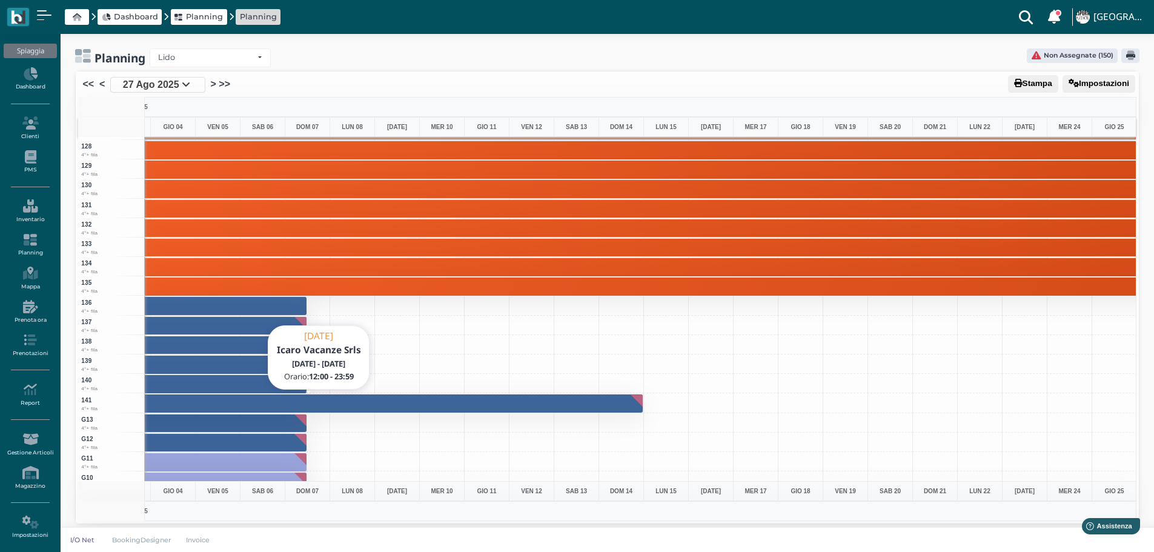
click at [391, 409] on button "Icaro Vacanze Srls" at bounding box center [319, 403] width 649 height 19
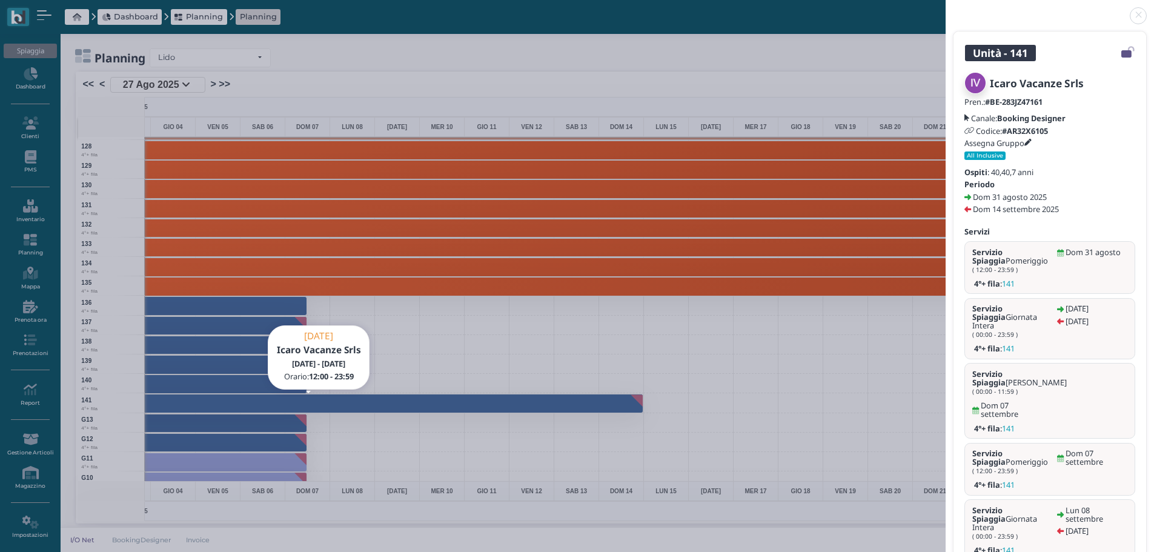
click at [945, 8] on link at bounding box center [945, 8] width 0 height 0
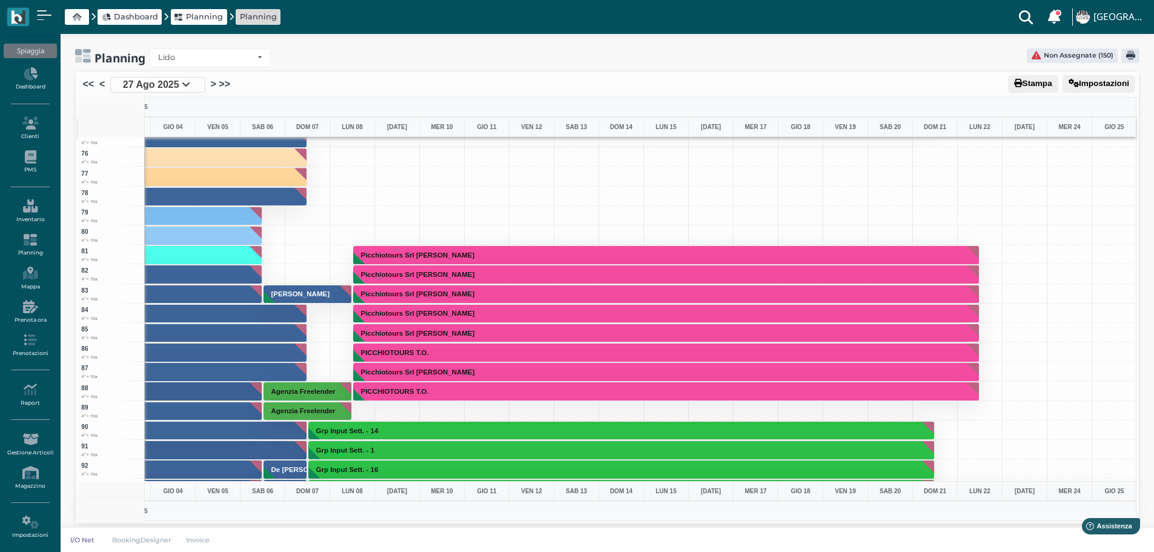
scroll to position [1504, 352]
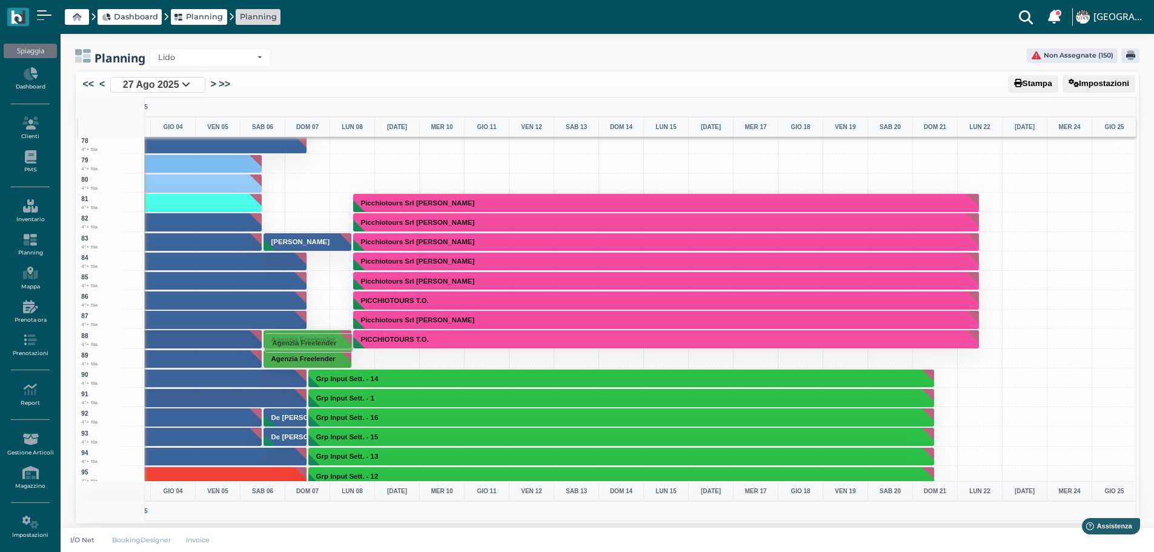
drag, startPoint x: 288, startPoint y: 340, endPoint x: 273, endPoint y: 343, distance: 15.0
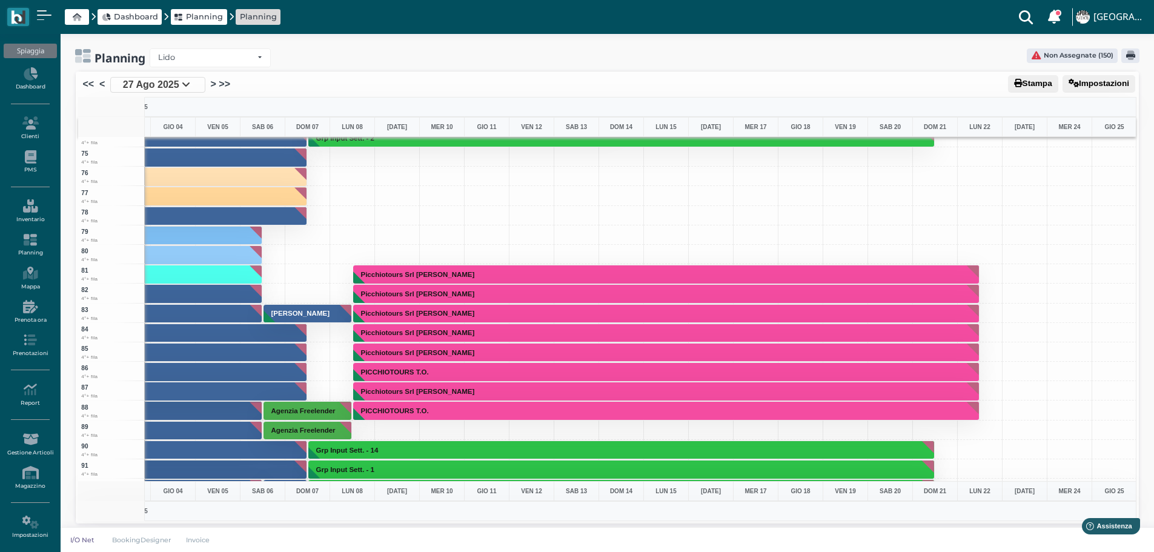
scroll to position [1453, 352]
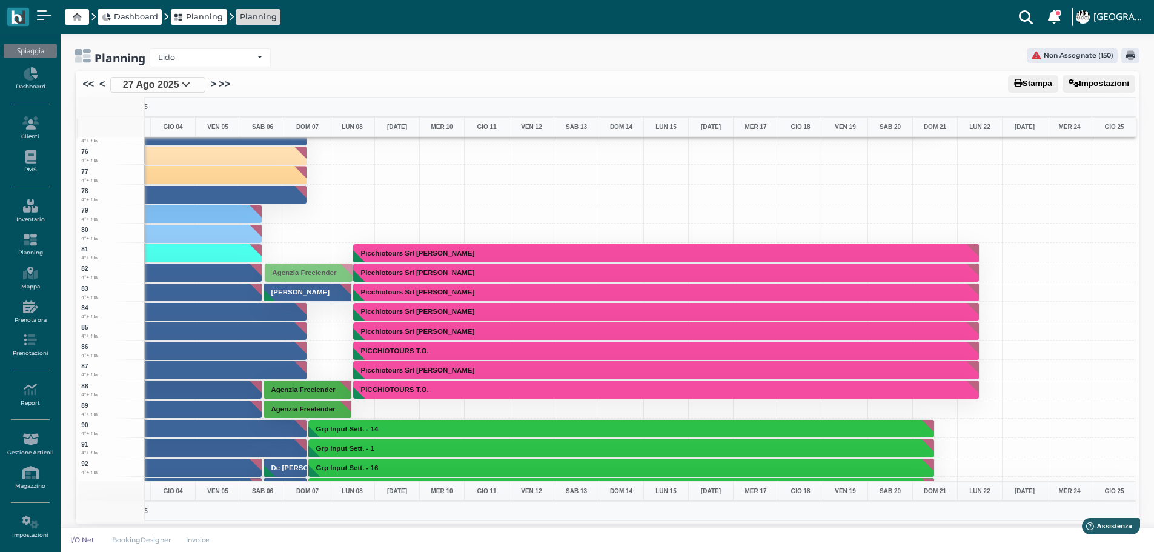
drag, startPoint x: 306, startPoint y: 389, endPoint x: 305, endPoint y: 272, distance: 116.9
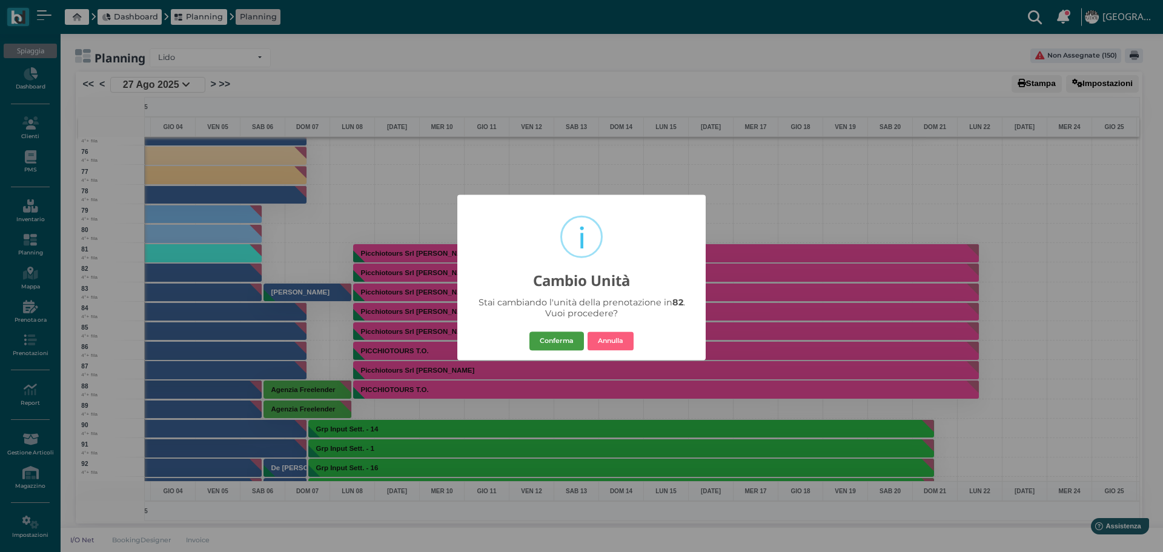
click at [561, 335] on button "Conferma" at bounding box center [556, 340] width 54 height 19
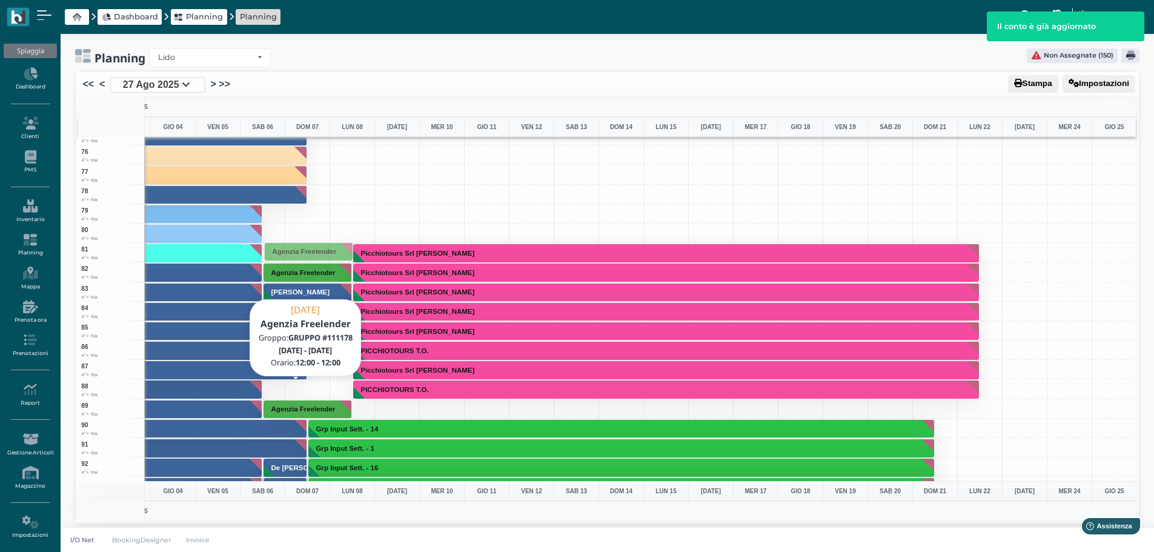
drag, startPoint x: 301, startPoint y: 405, endPoint x: 285, endPoint y: 248, distance: 158.3
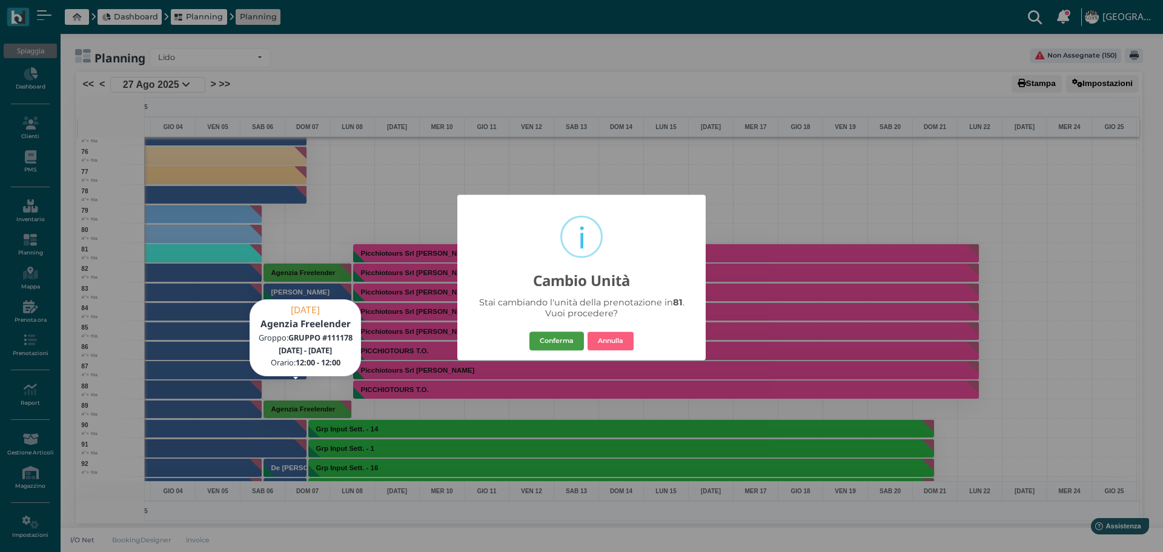
click at [561, 338] on button "Conferma" at bounding box center [556, 340] width 54 height 19
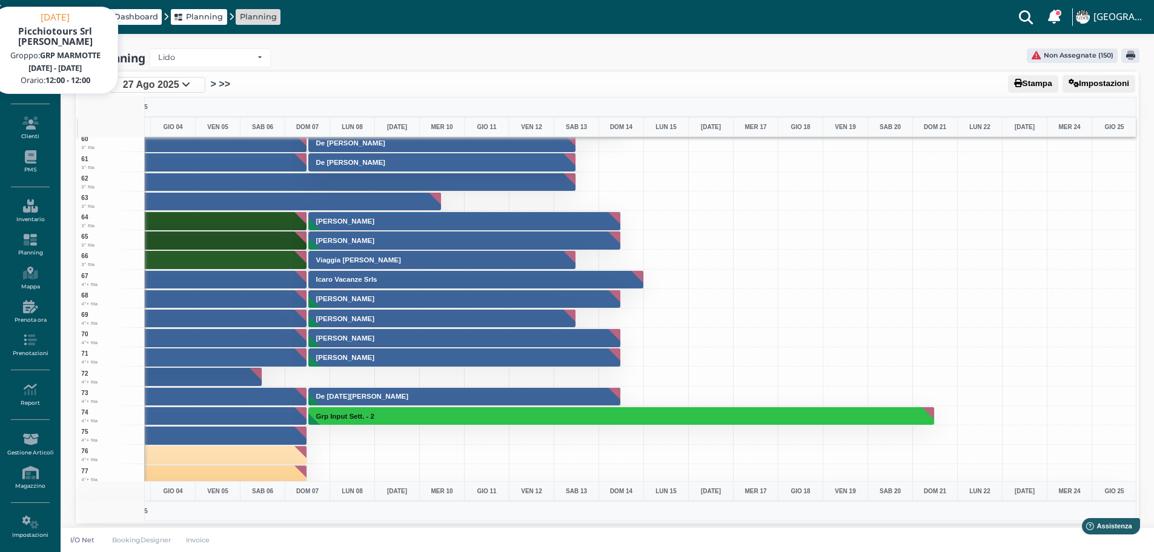
scroll to position [1090, 352]
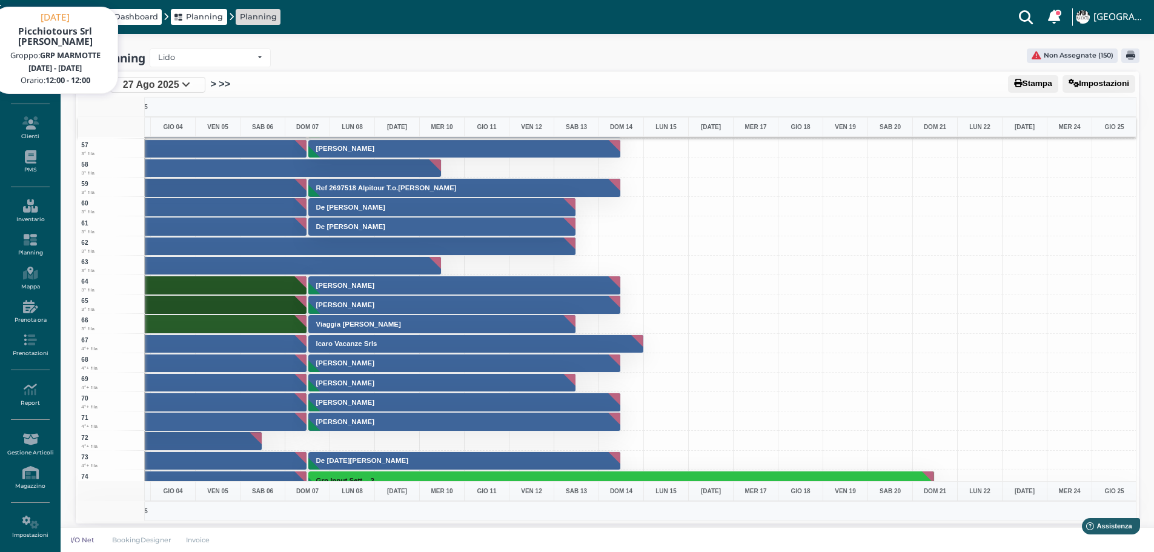
click at [1075, 367] on div at bounding box center [1068, 362] width 45 height 19
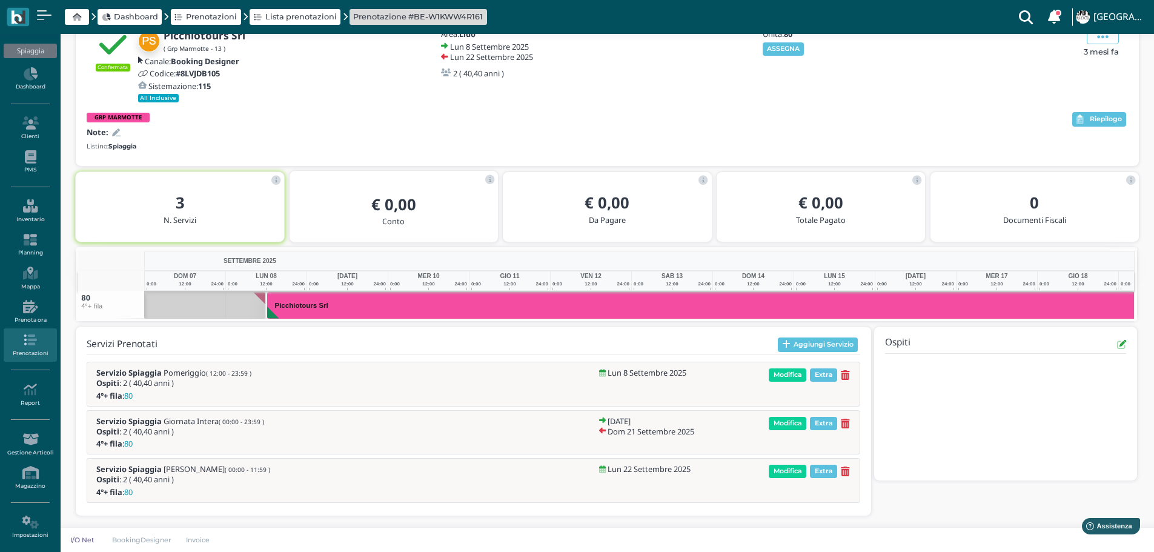
scroll to position [0, 189]
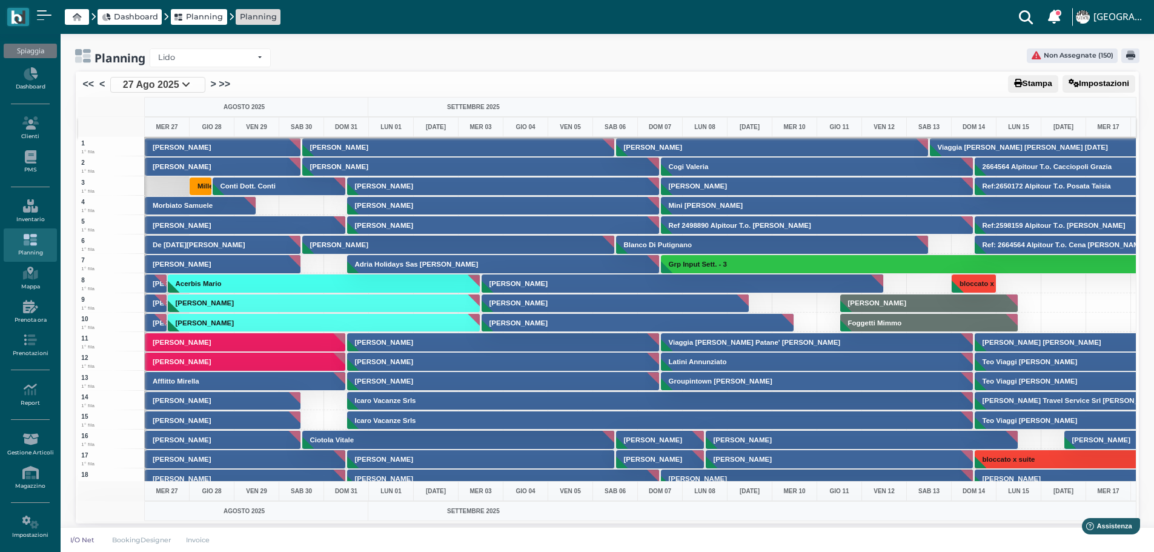
click at [213, 85] on link ">" at bounding box center [213, 84] width 5 height 15
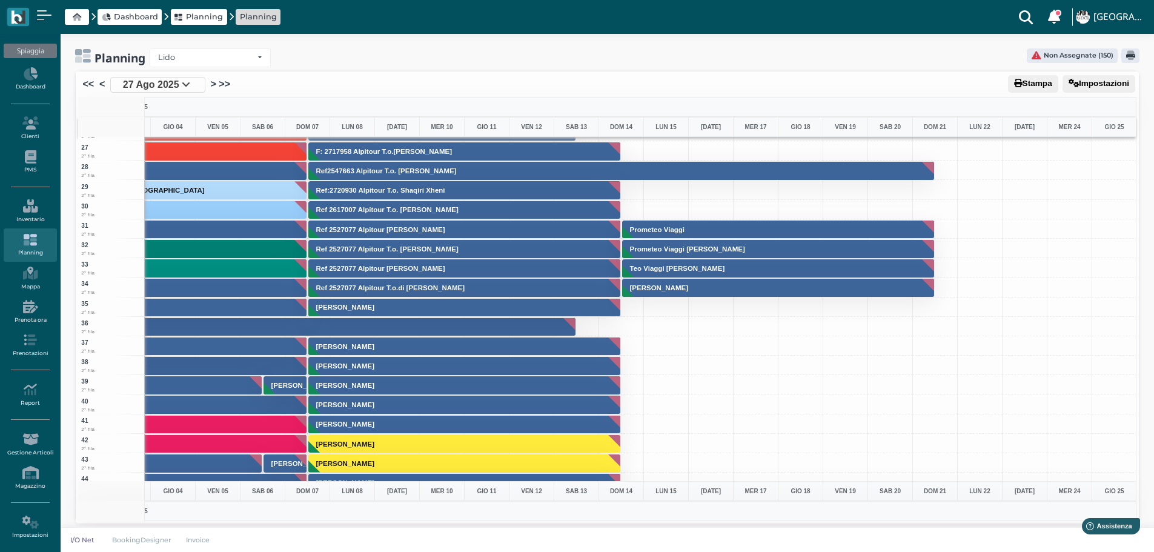
scroll to position [545, 352]
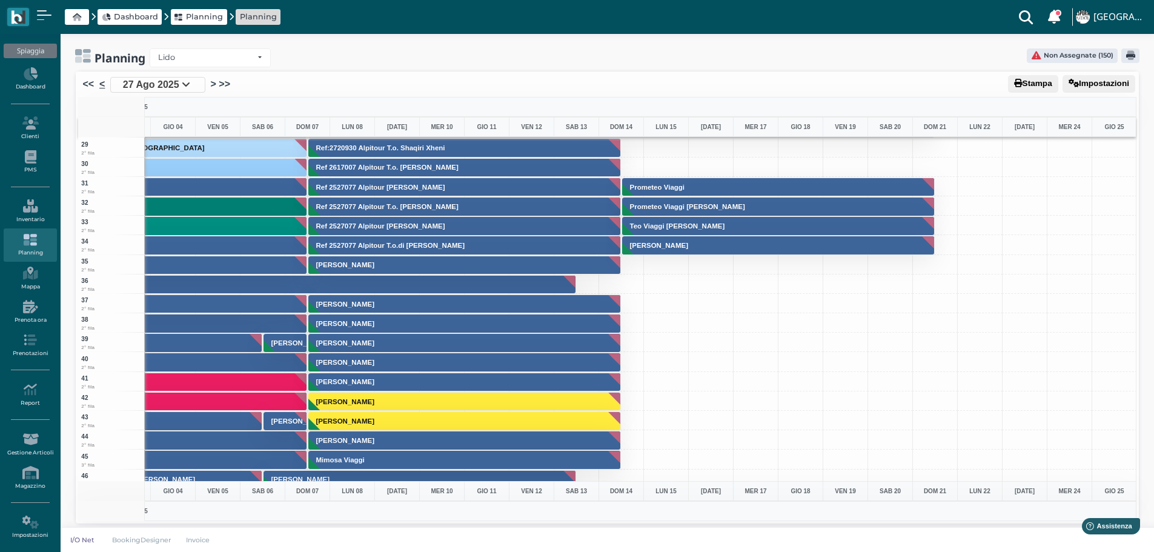
click at [102, 83] on link "<" at bounding box center [101, 84] width 5 height 15
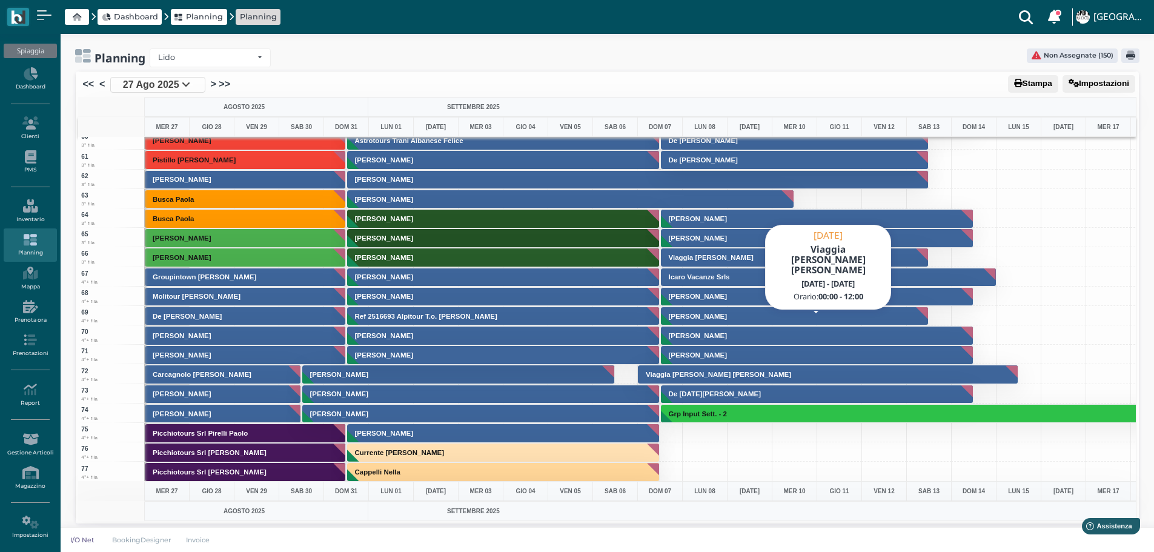
scroll to position [1332, 0]
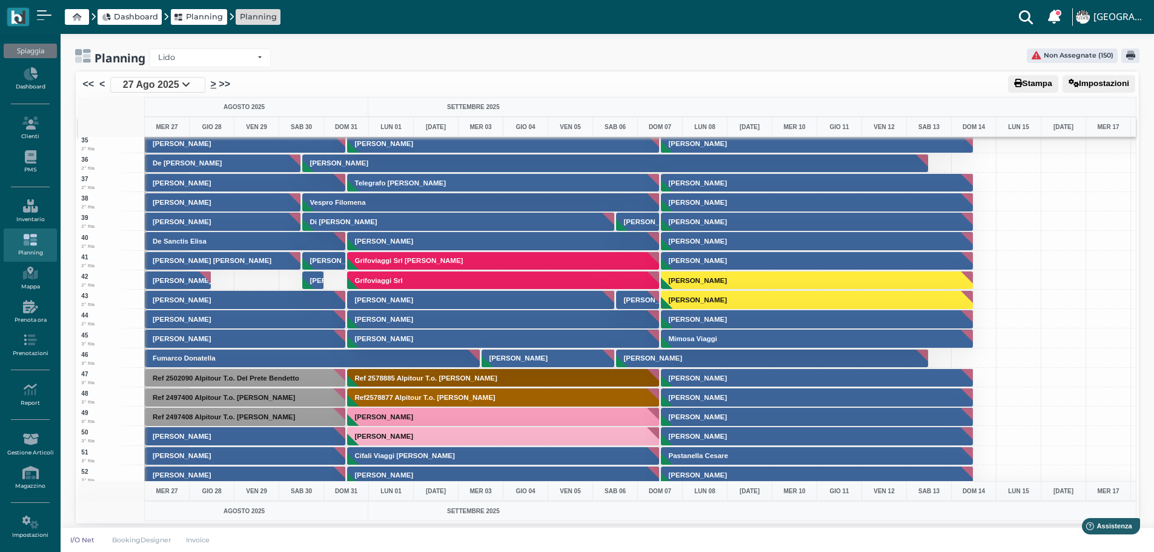
click at [211, 84] on link ">" at bounding box center [213, 84] width 5 height 15
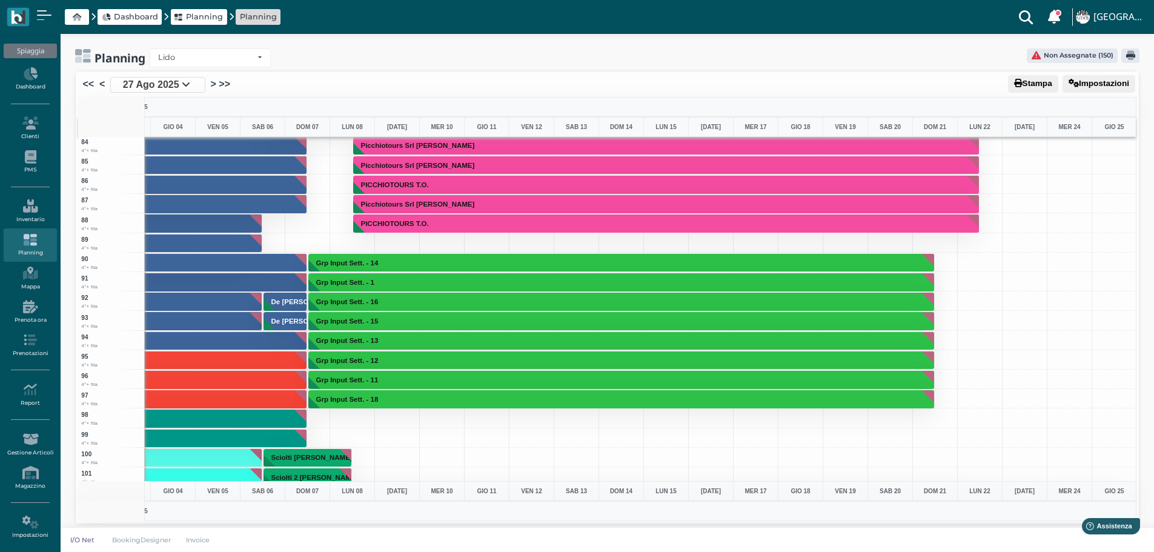
scroll to position [1564, 352]
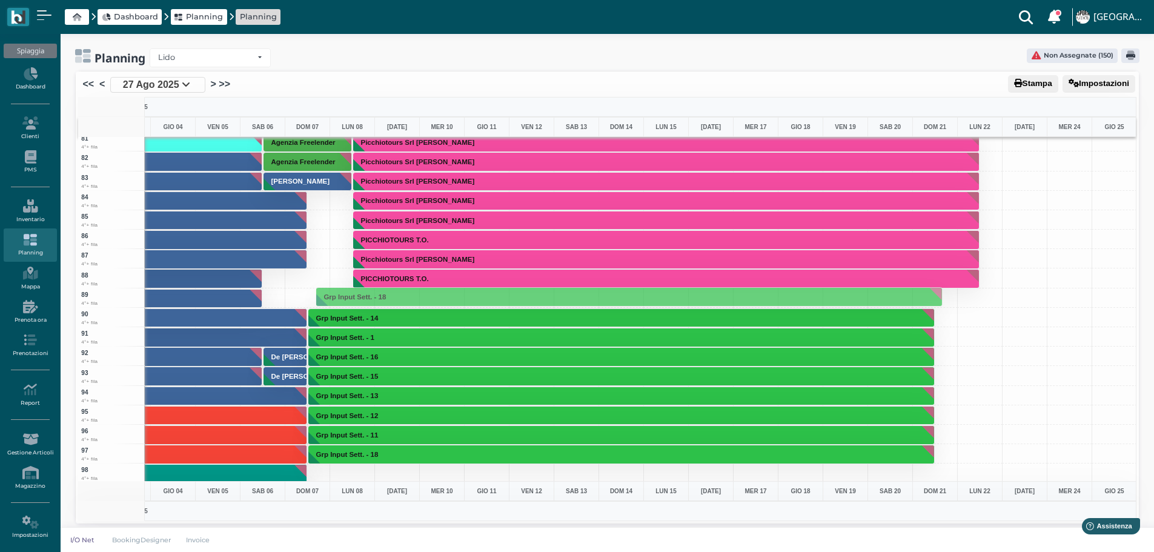
drag, startPoint x: 433, startPoint y: 457, endPoint x: 408, endPoint y: 300, distance: 159.4
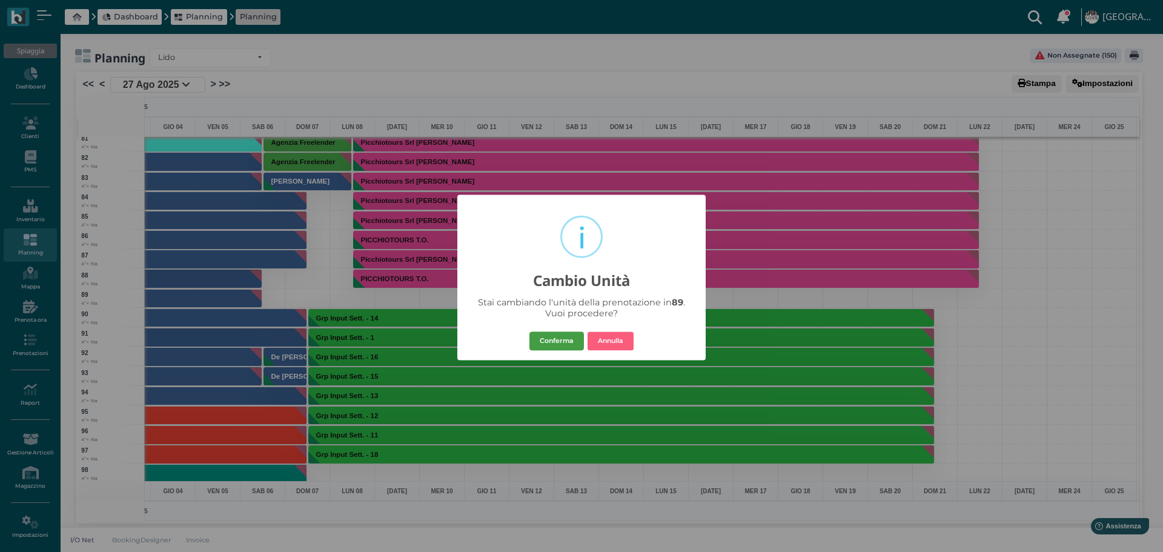
click at [570, 335] on button "Conferma" at bounding box center [556, 340] width 54 height 19
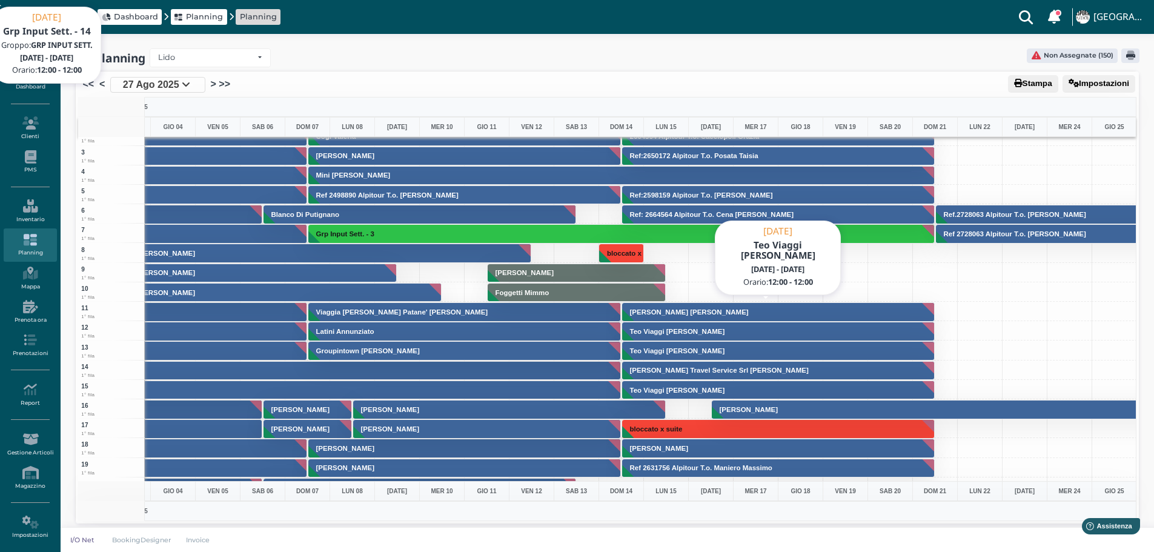
scroll to position [0, 352]
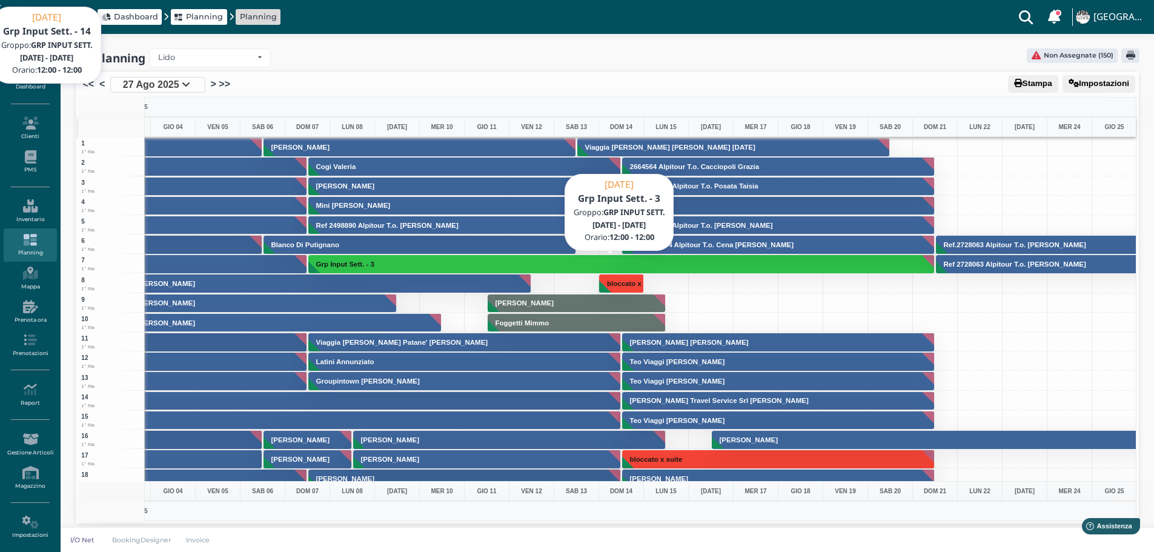
click at [678, 265] on button "Grp Input Sett. - 3" at bounding box center [621, 263] width 626 height 19
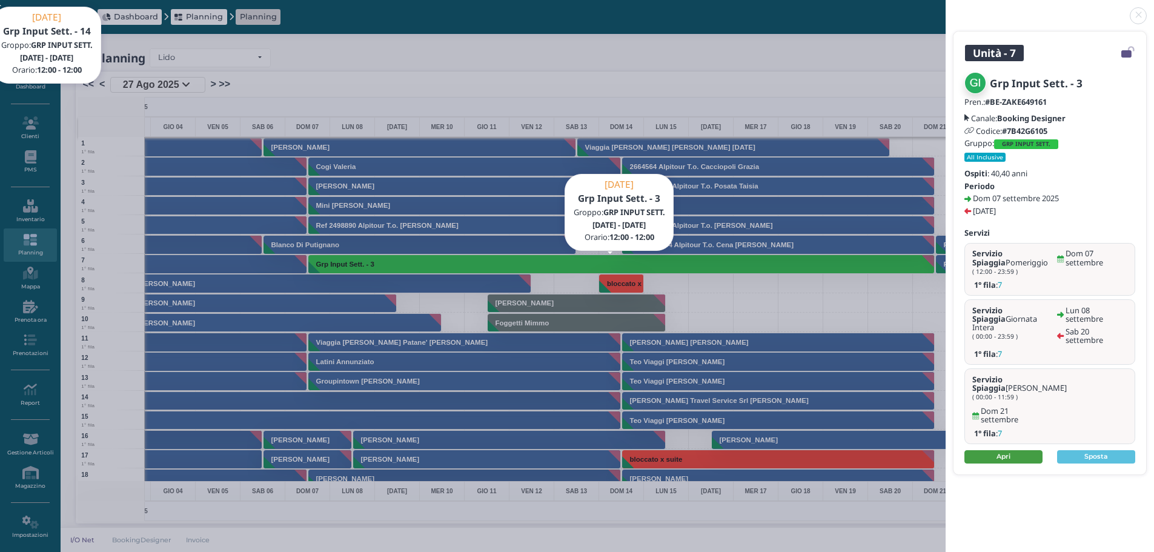
click at [1012, 450] on link "Apri" at bounding box center [1003, 456] width 78 height 13
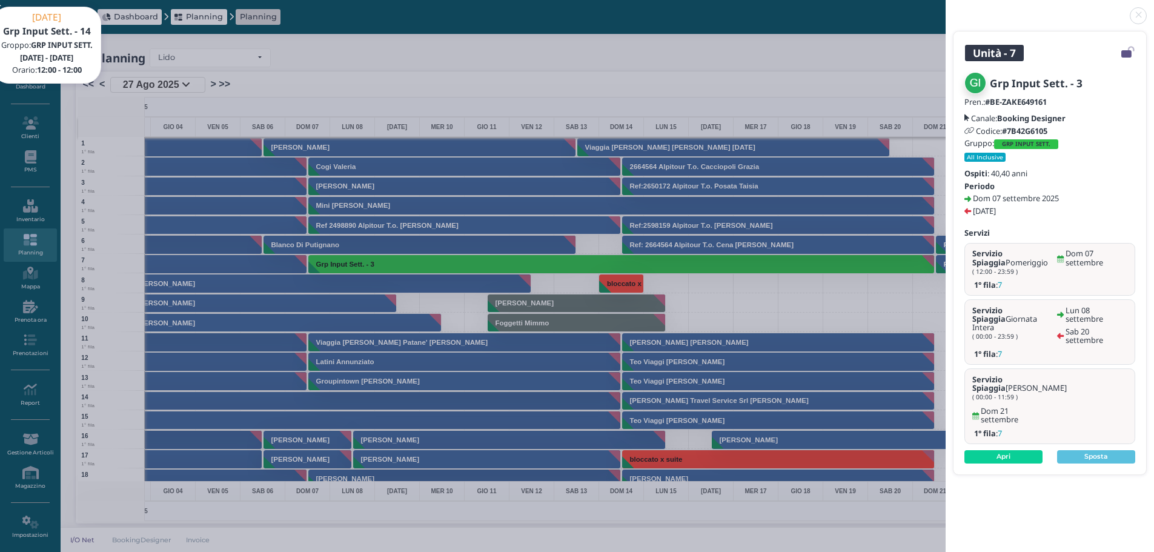
click at [945, 8] on link at bounding box center [945, 8] width 0 height 0
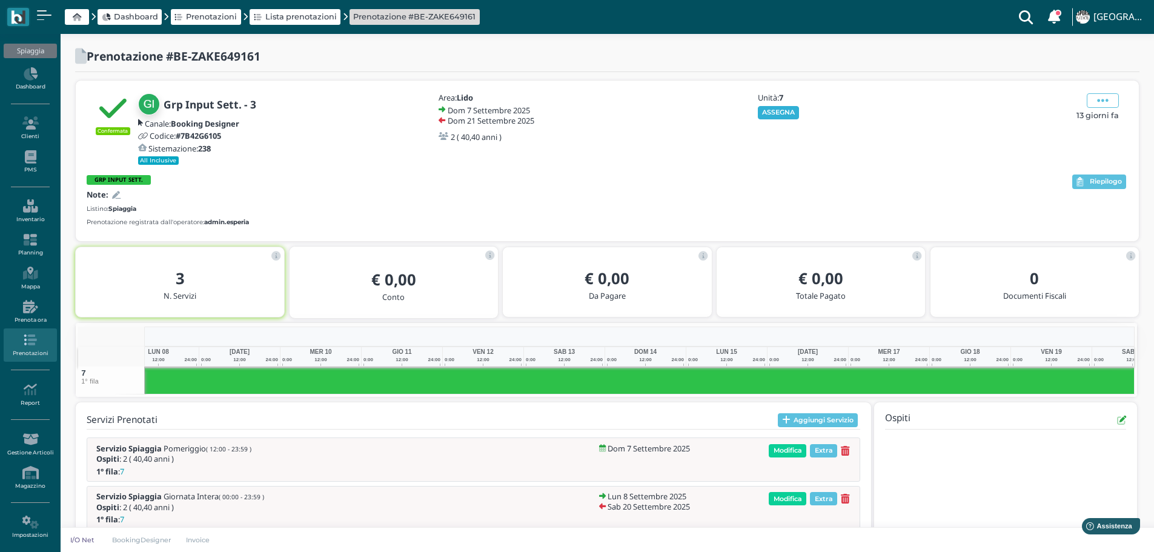
click at [778, 113] on button "ASSEGNA" at bounding box center [779, 112] width 42 height 13
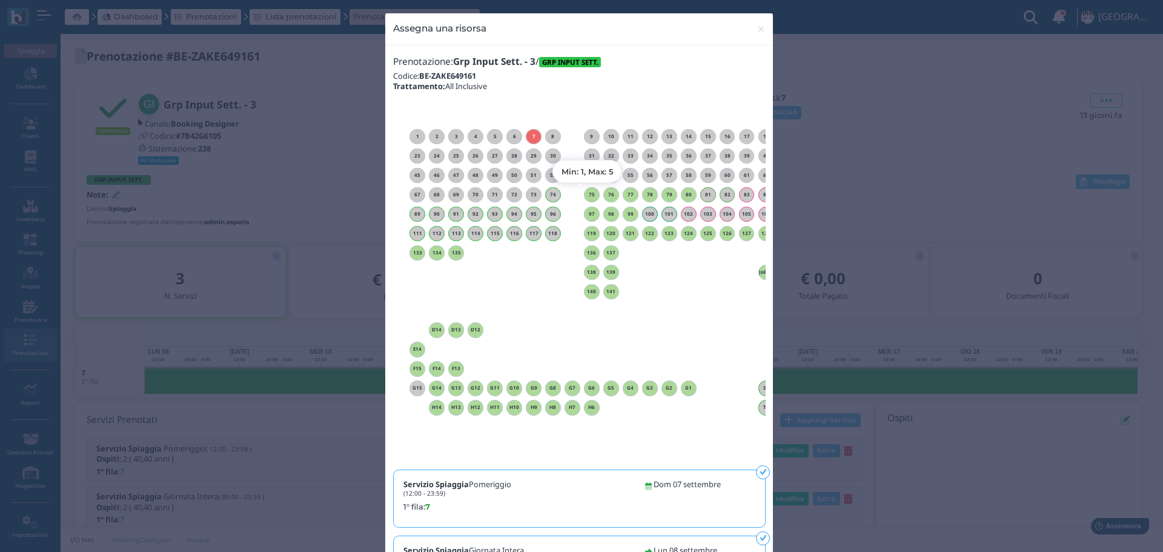
click at [587, 193] on h6 "75" at bounding box center [592, 194] width 16 height 5
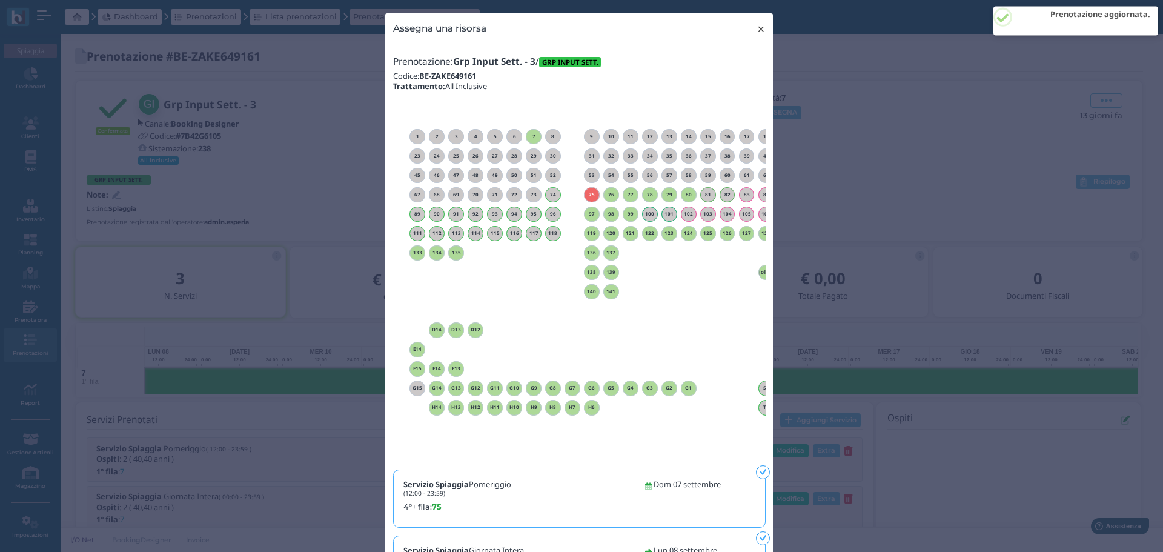
click at [750, 17] on button "× close" at bounding box center [760, 28] width 25 height 31
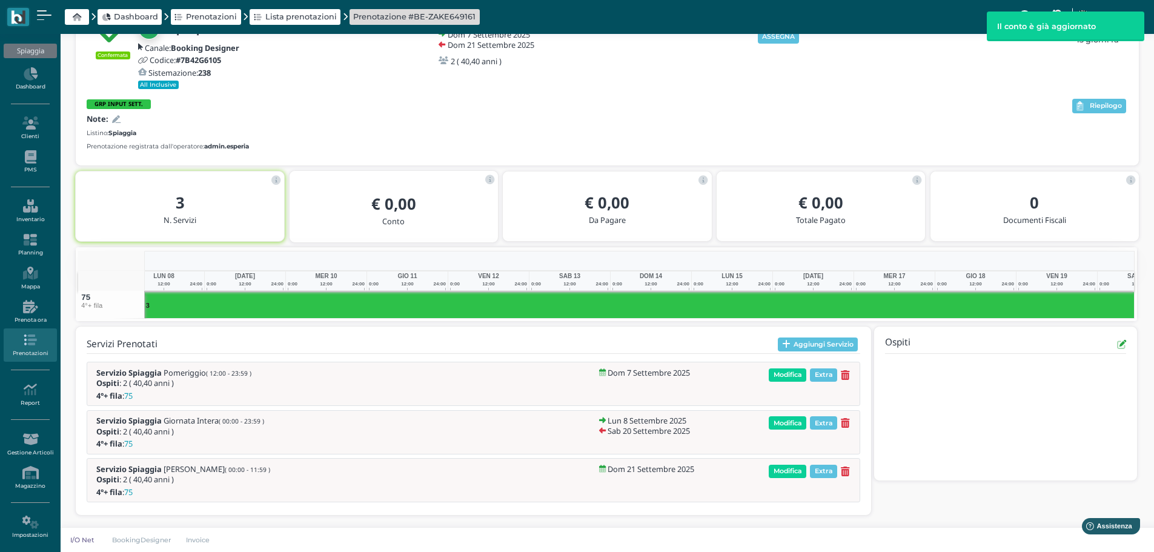
scroll to position [0, 189]
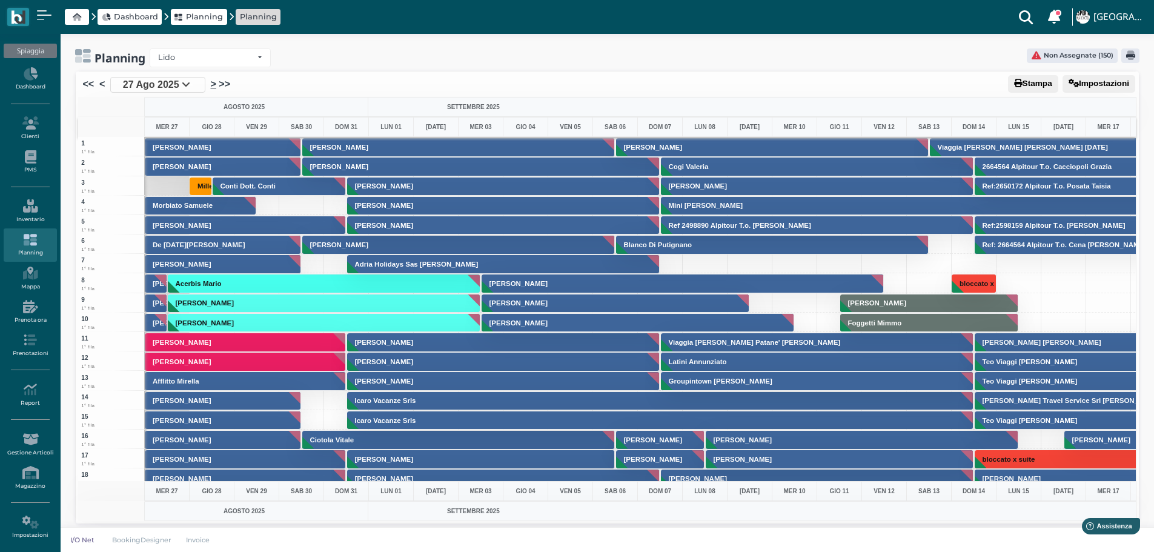
click at [214, 85] on link ">" at bounding box center [213, 84] width 5 height 15
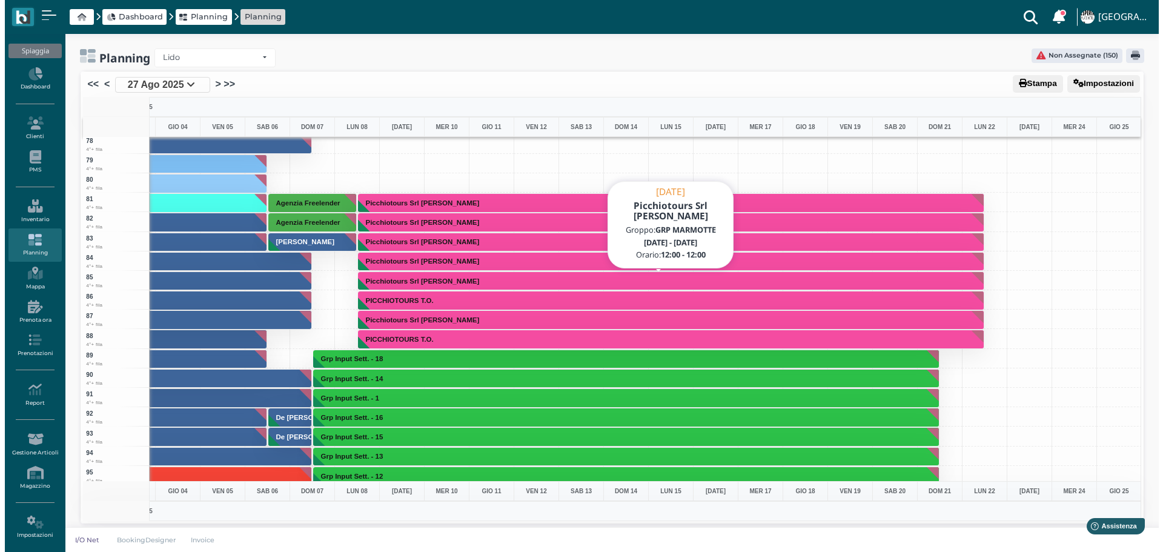
scroll to position [1382, 352]
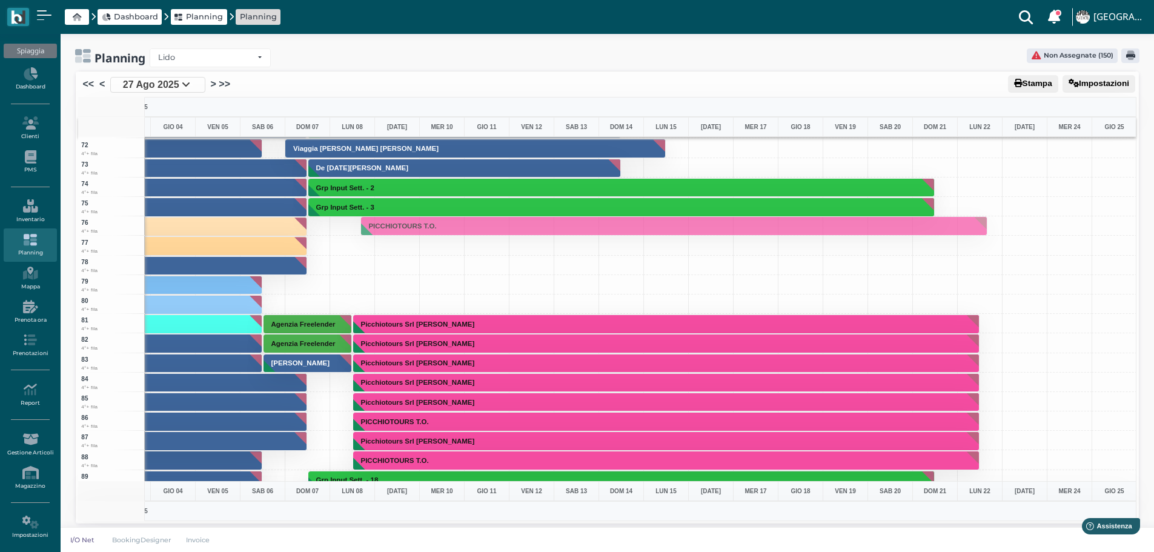
drag, startPoint x: 488, startPoint y: 460, endPoint x: 452, endPoint y: 225, distance: 237.1
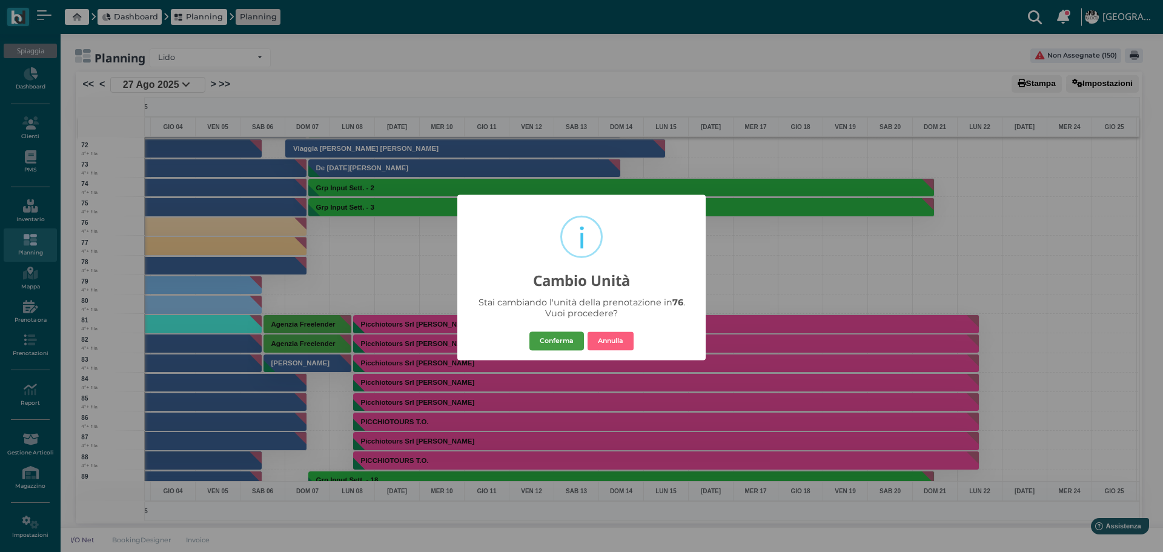
click at [564, 338] on button "Conferma" at bounding box center [556, 340] width 54 height 19
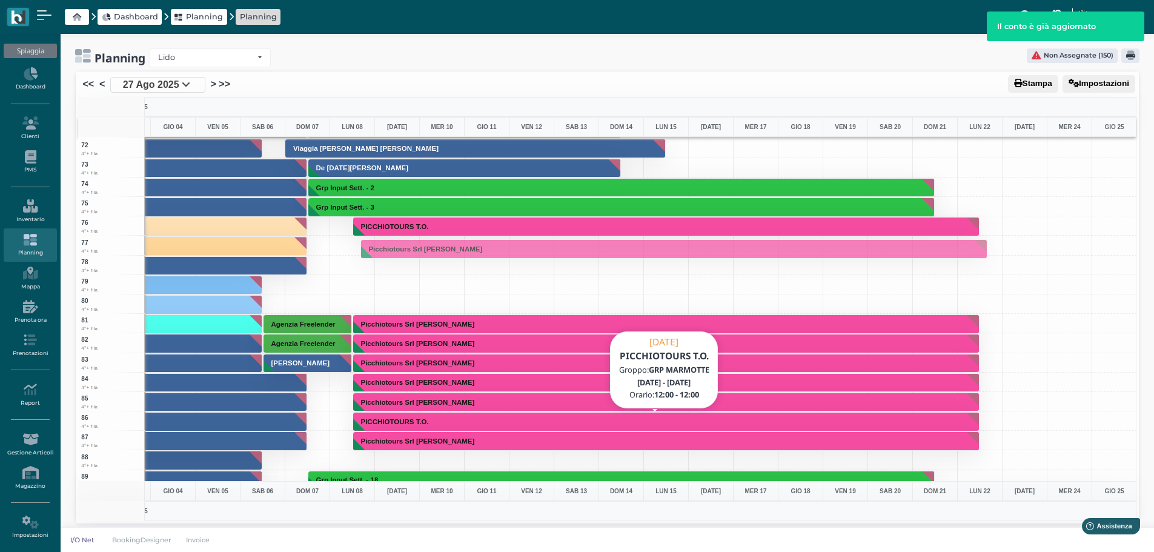
drag, startPoint x: 464, startPoint y: 440, endPoint x: 434, endPoint y: 249, distance: 192.5
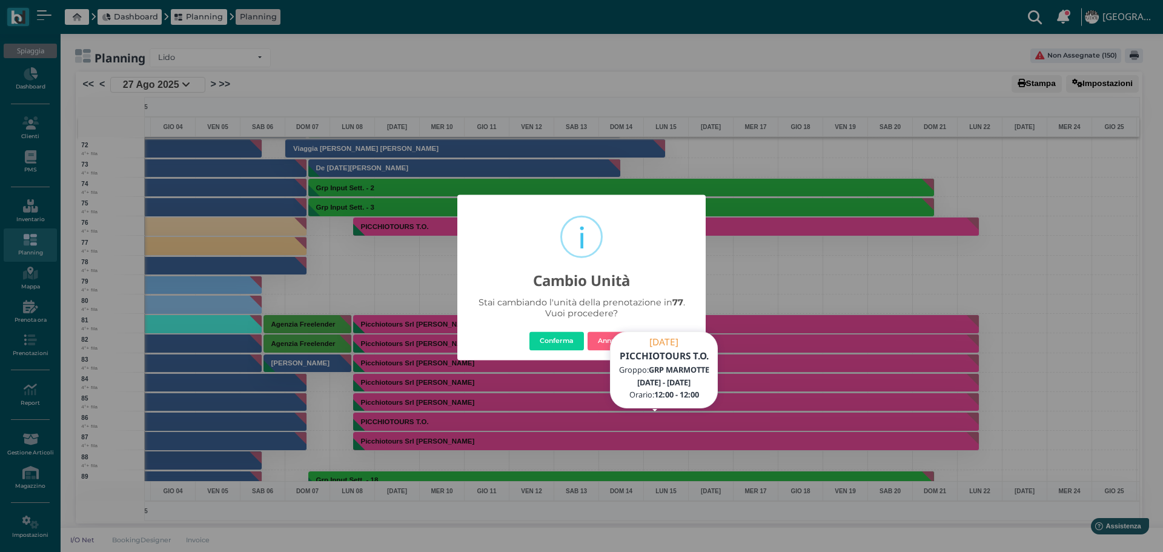
click at [552, 343] on button "Conferma" at bounding box center [556, 340] width 54 height 19
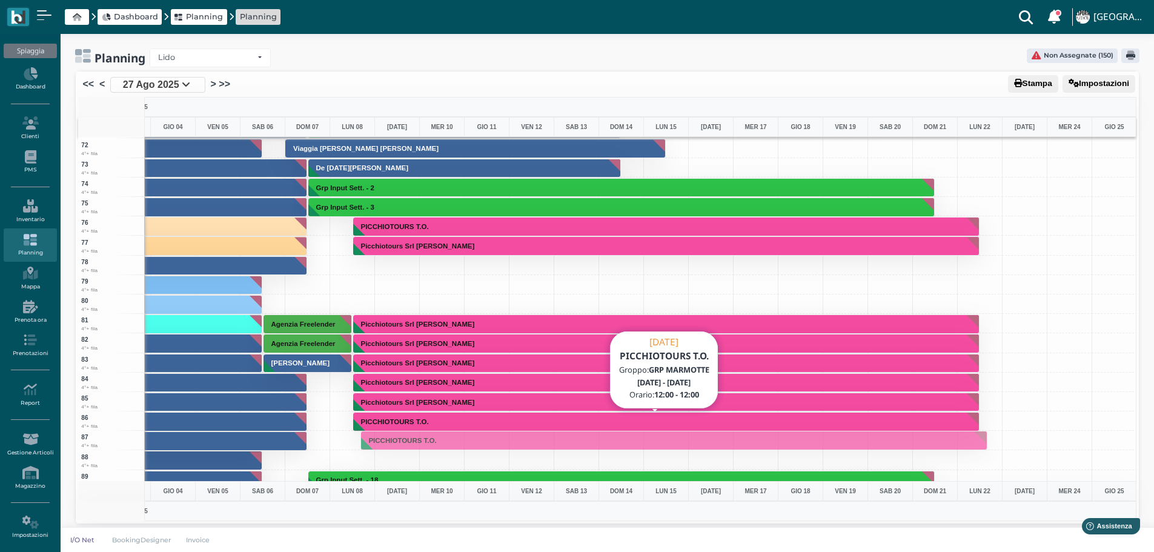
drag, startPoint x: 500, startPoint y: 223, endPoint x: 459, endPoint y: 437, distance: 217.7
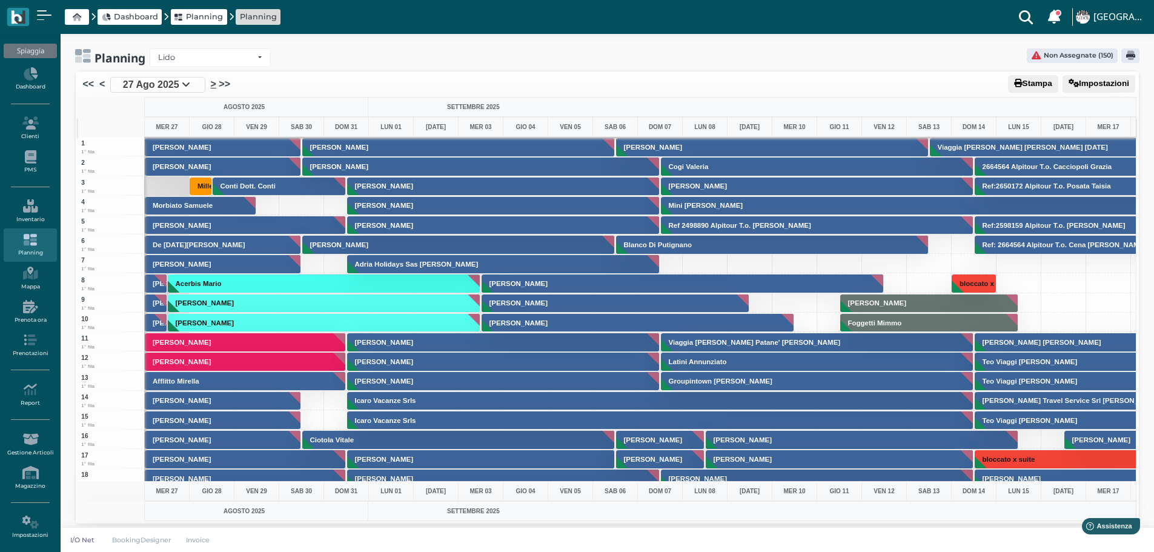
click at [214, 81] on link ">" at bounding box center [213, 84] width 5 height 15
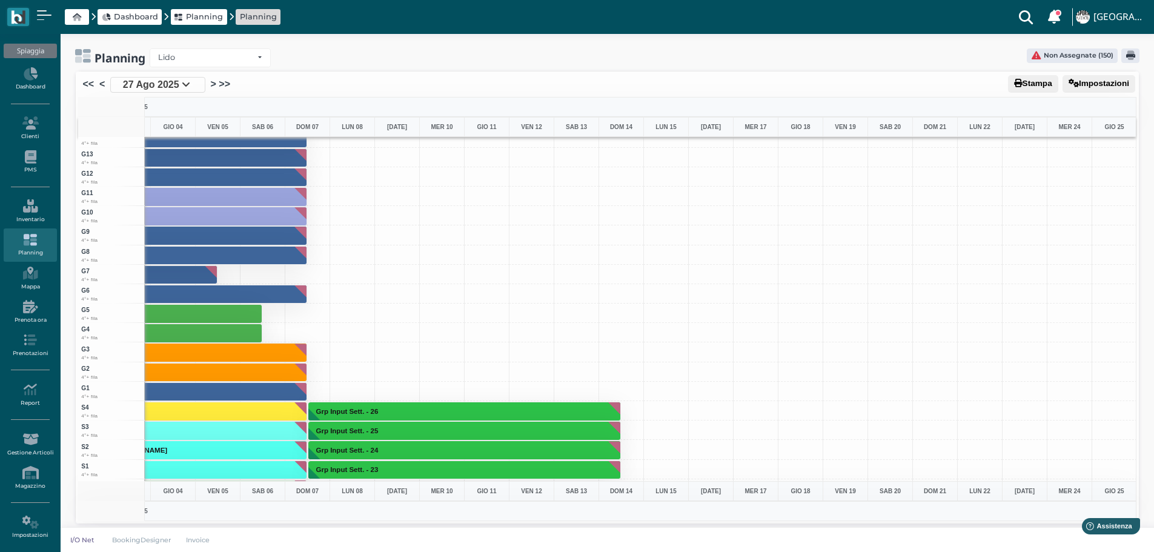
scroll to position [2725, 352]
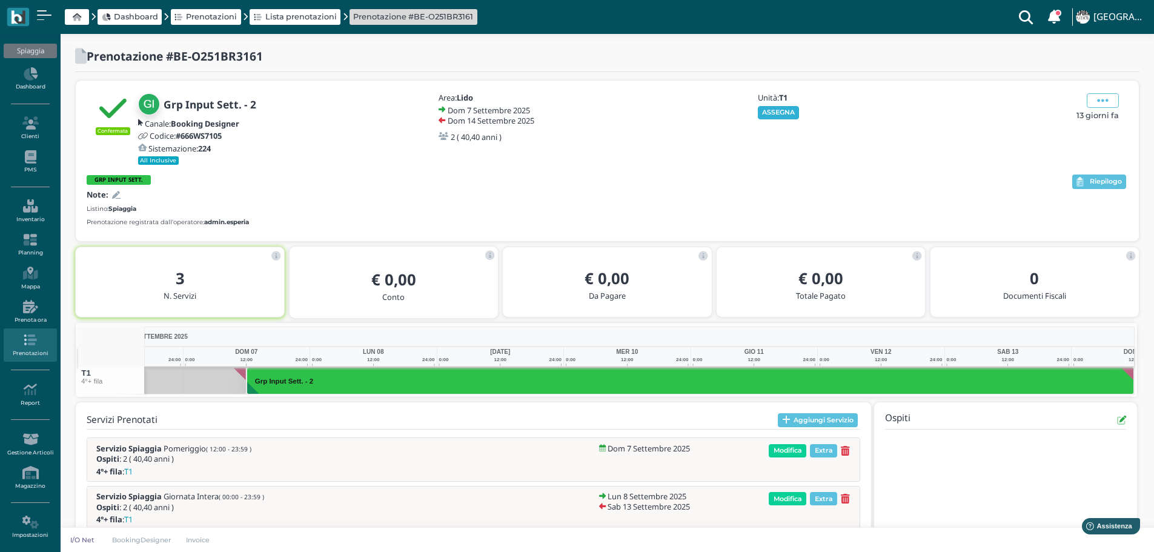
click at [793, 113] on button "ASSEGNA" at bounding box center [779, 112] width 42 height 13
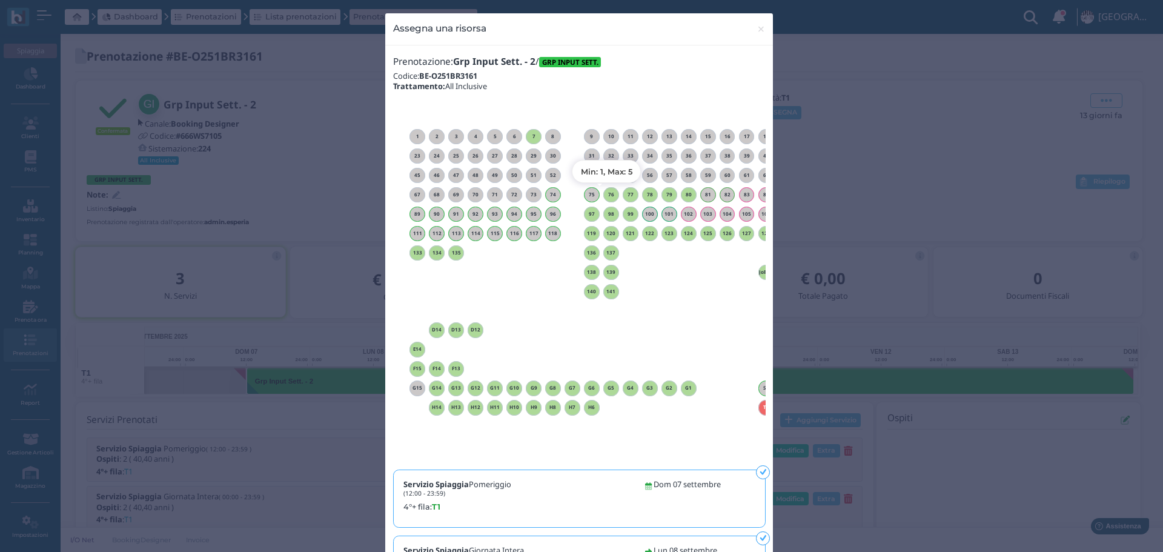
click at [607, 192] on h6 "76" at bounding box center [611, 194] width 16 height 5
click at [627, 213] on h6 "99" at bounding box center [630, 213] width 16 height 5
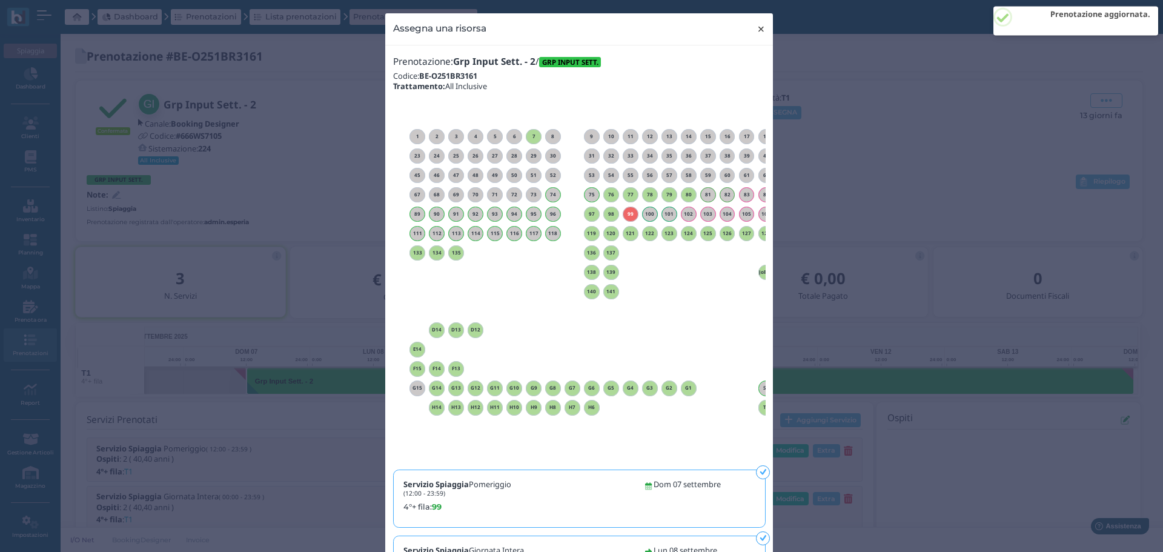
click at [756, 31] on span "×" at bounding box center [760, 29] width 9 height 16
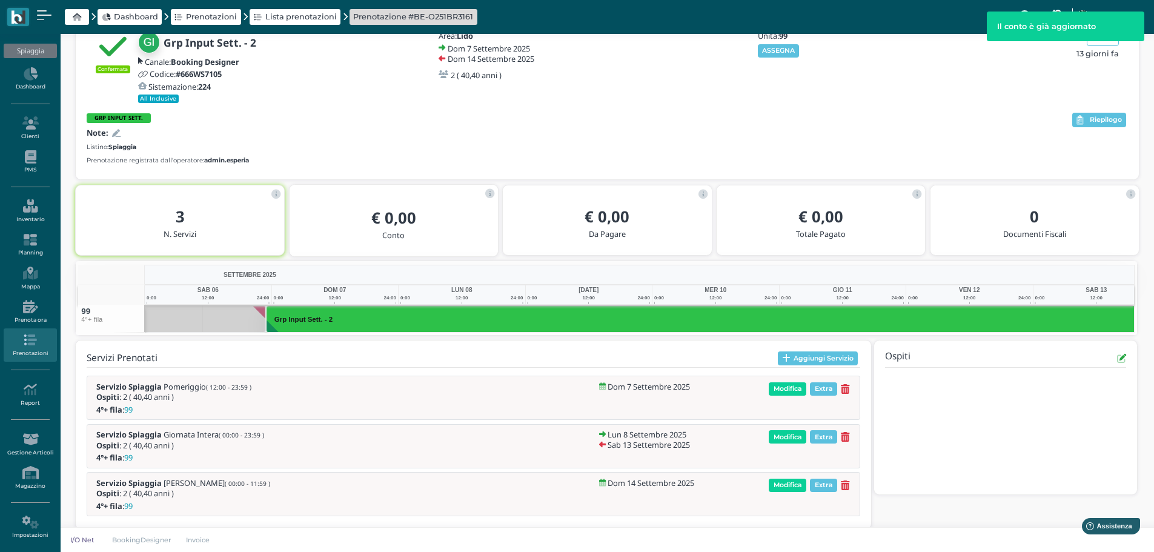
scroll to position [0, 88]
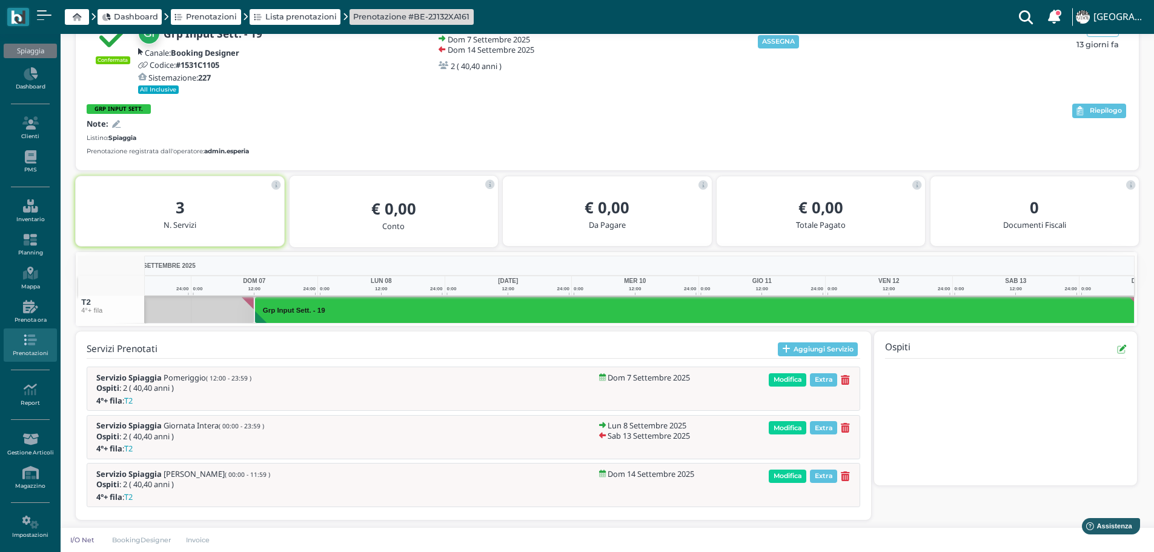
scroll to position [0, 88]
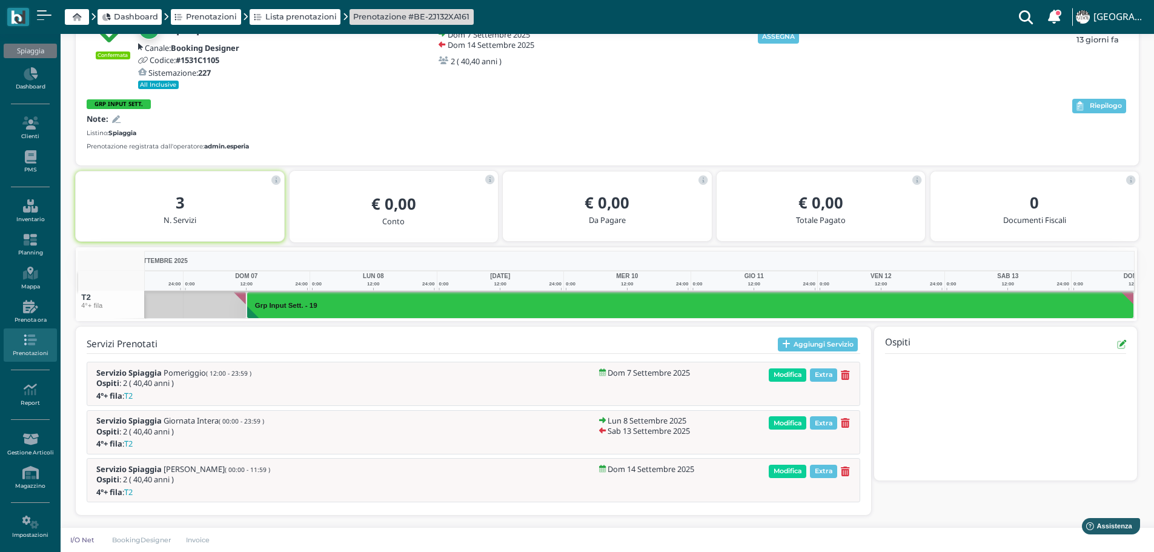
click at [773, 31] on div "Dashboard Prenotazioni Lista prenotazioni Prenotazione #BE-2J132XA161 Clienti c…" at bounding box center [576, 17] width 1139 height 34
click at [786, 38] on button "ASSEGNA" at bounding box center [779, 36] width 42 height 13
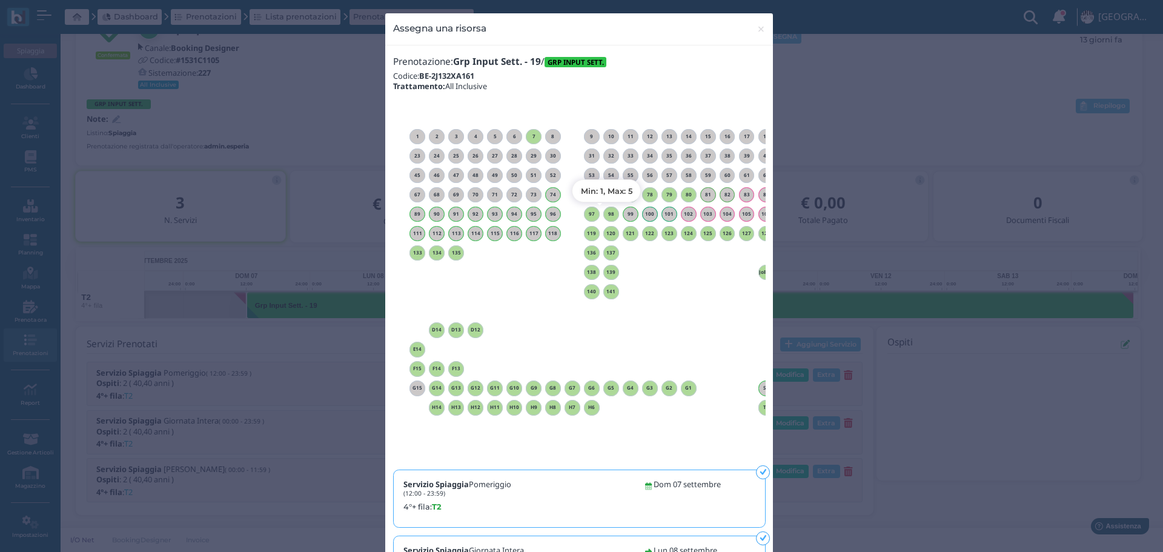
click at [609, 216] on h6 "98" at bounding box center [611, 213] width 16 height 5
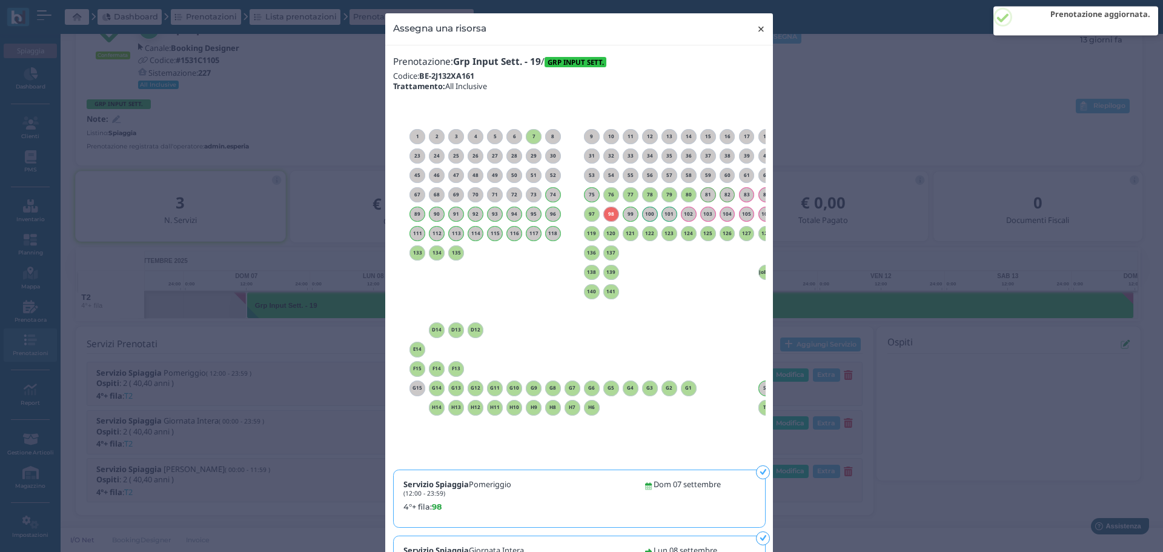
click at [760, 25] on span "×" at bounding box center [760, 29] width 9 height 16
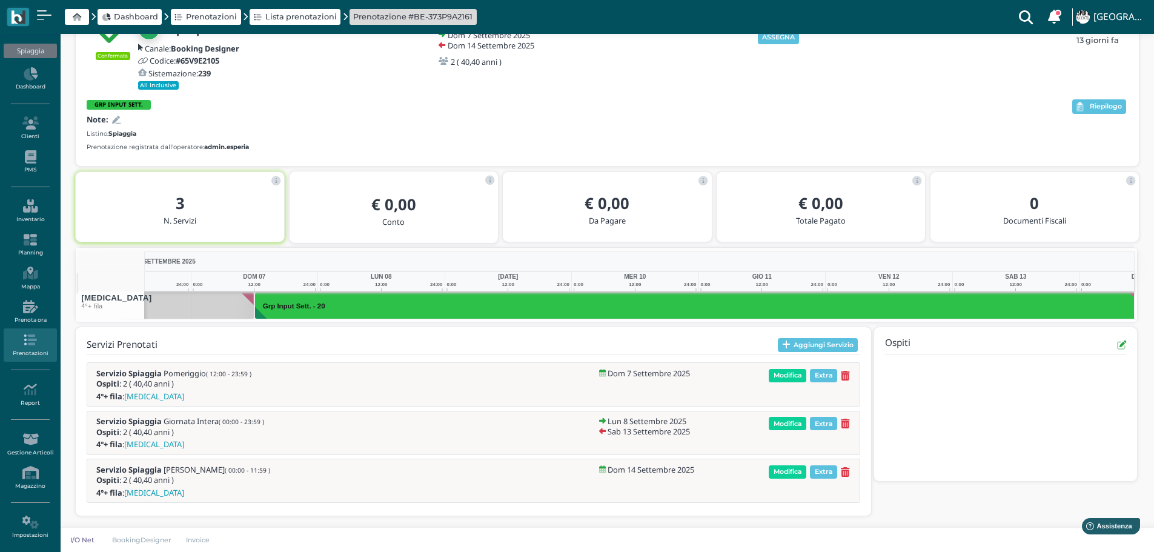
scroll to position [0, 88]
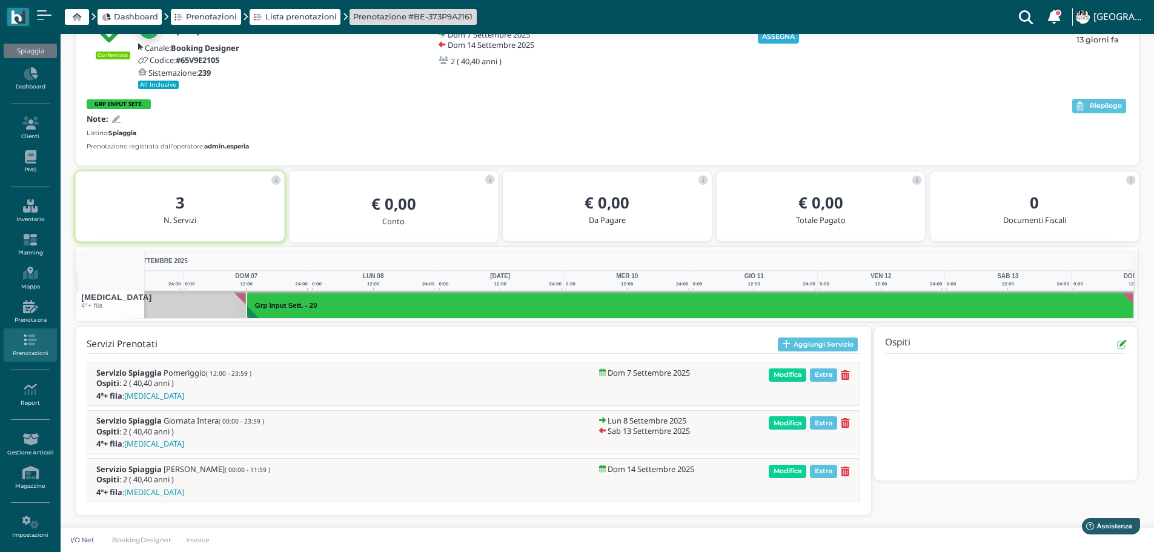
click at [780, 39] on button "ASSEGNA" at bounding box center [779, 36] width 42 height 13
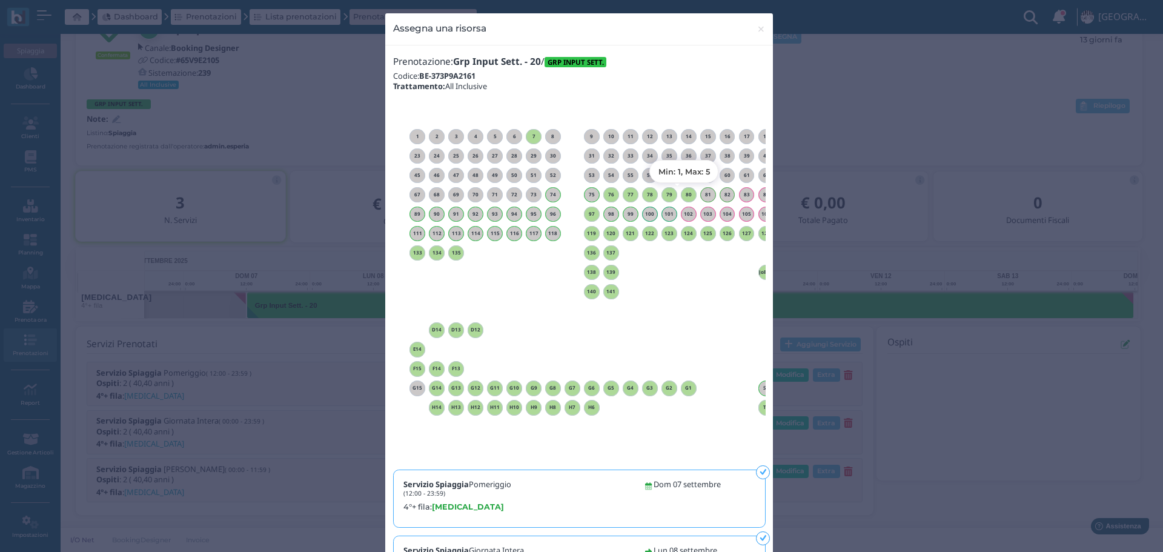
click at [684, 197] on h6 "80" at bounding box center [689, 194] width 16 height 5
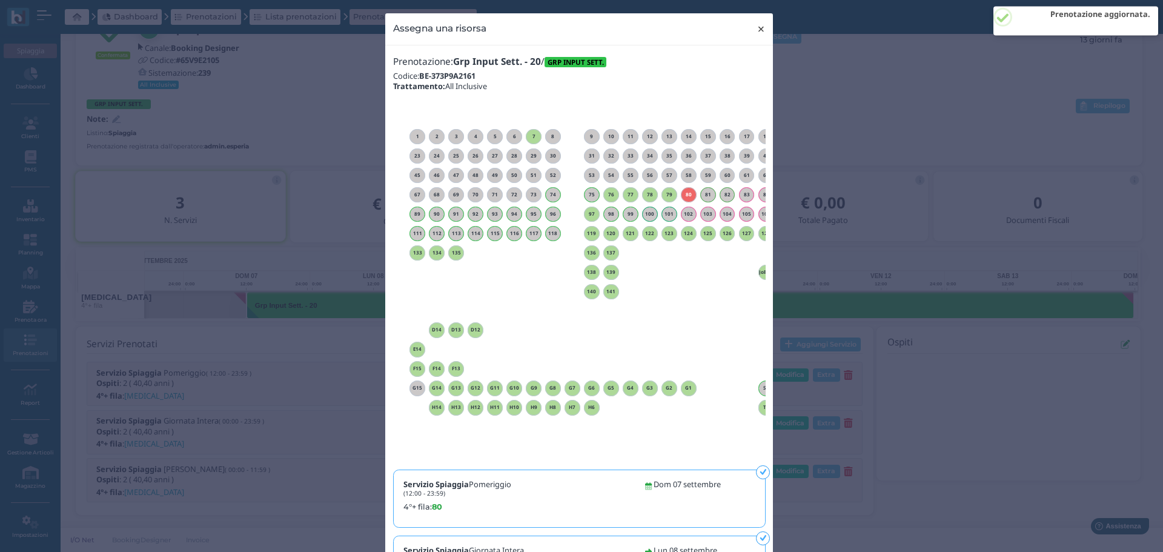
click at [756, 22] on span "×" at bounding box center [760, 29] width 9 height 16
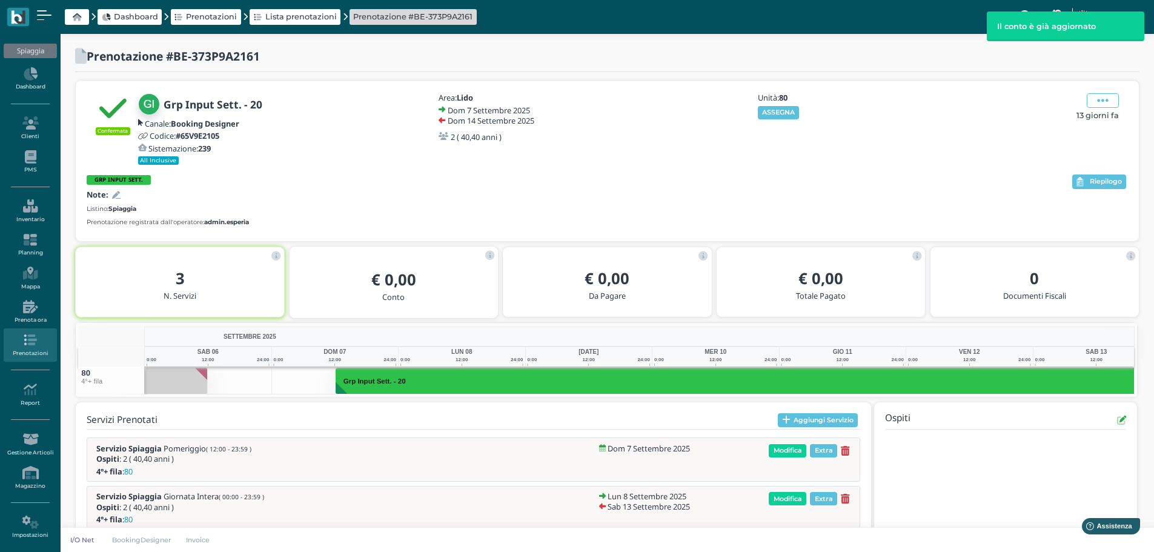
scroll to position [0, 81]
